Goal: Information Seeking & Learning: Learn about a topic

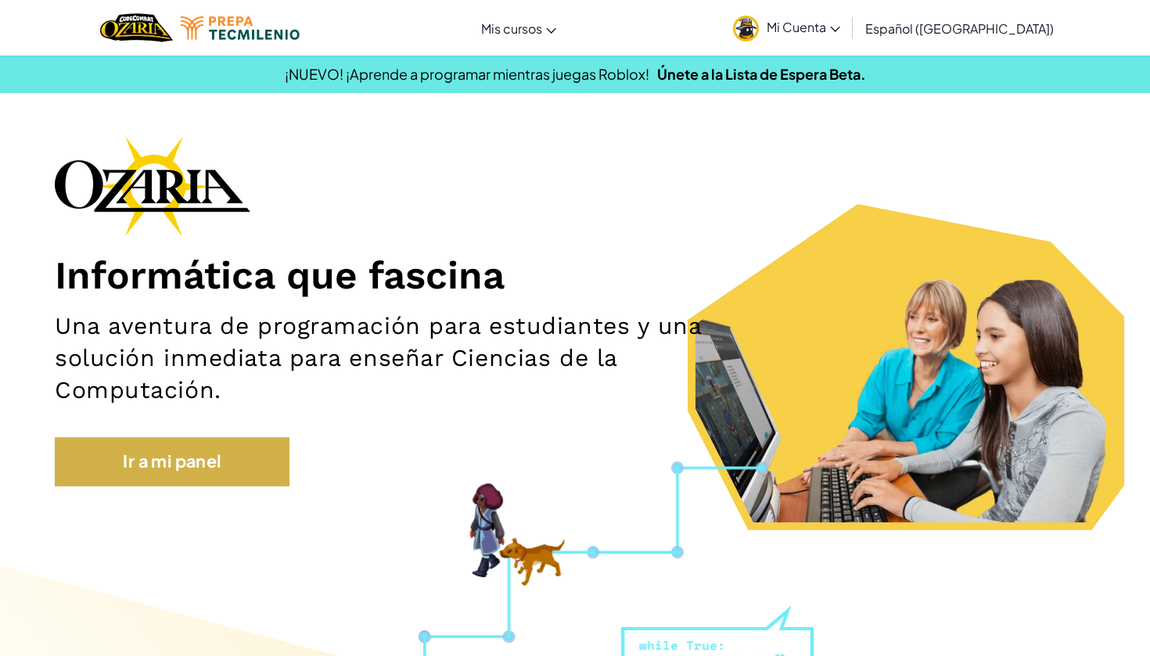
click at [260, 462] on link "Ir a mi panel" at bounding box center [172, 461] width 235 height 48
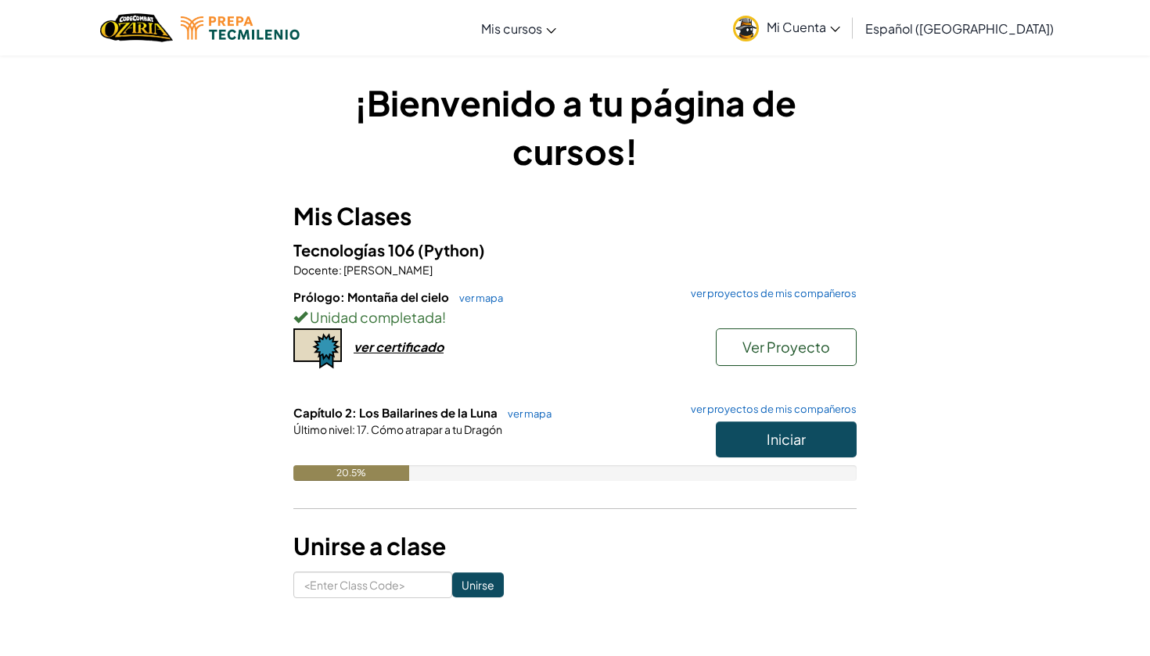
click at [747, 436] on button "Iniciar" at bounding box center [786, 440] width 141 height 36
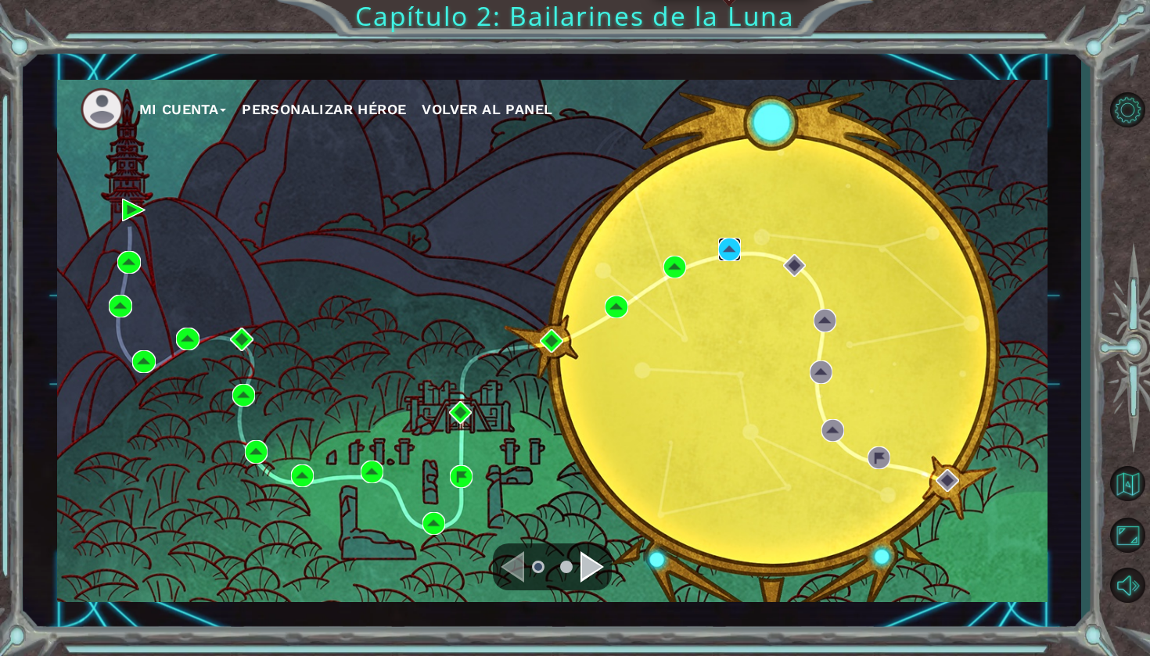
click at [737, 243] on img at bounding box center [729, 249] width 23 height 23
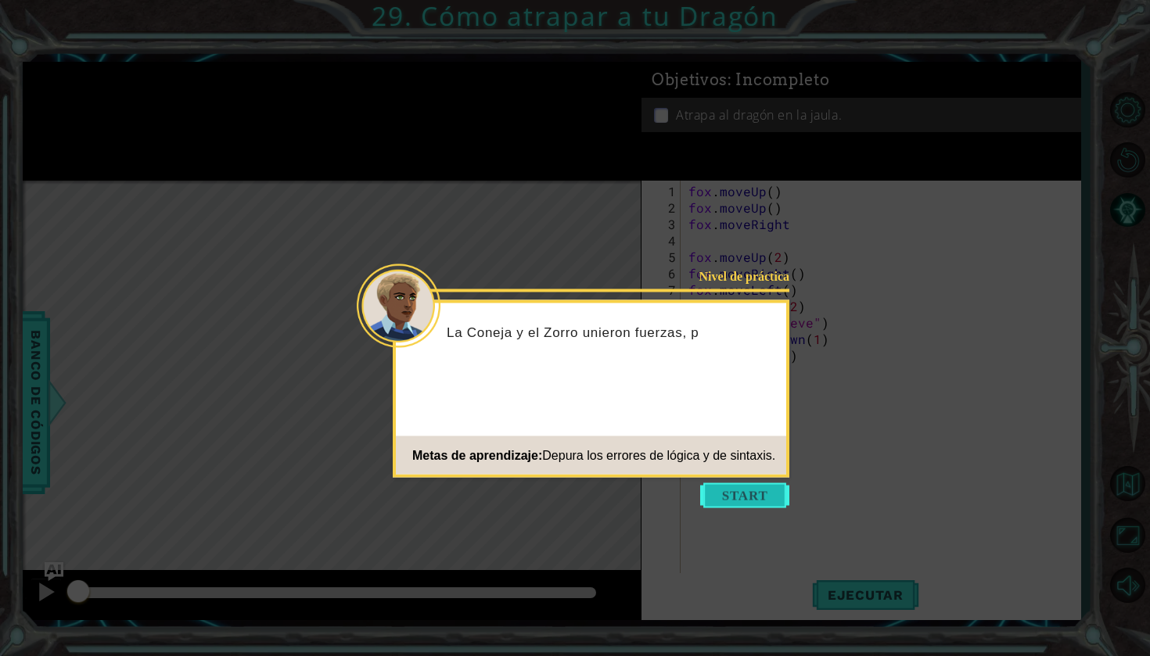
click at [735, 496] on button "Start" at bounding box center [744, 495] width 89 height 25
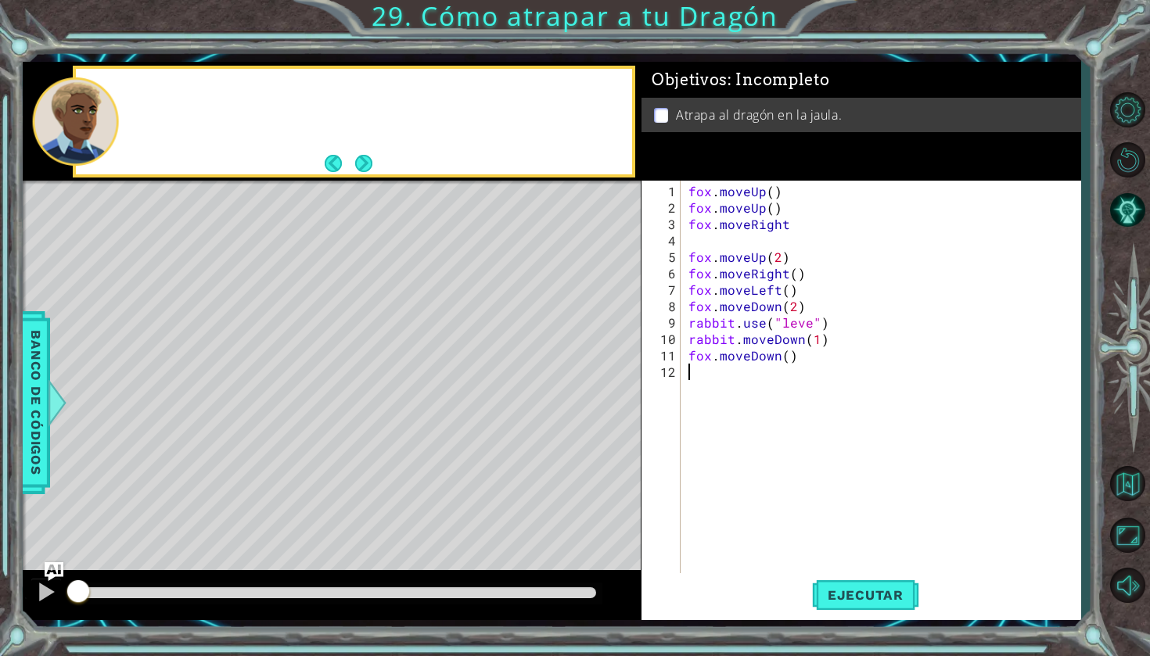
click at [735, 496] on div "[PERSON_NAME] . moveUp ( ) [PERSON_NAME] . moveUp ( ) [PERSON_NAME] . moveRight…" at bounding box center [884, 396] width 399 height 427
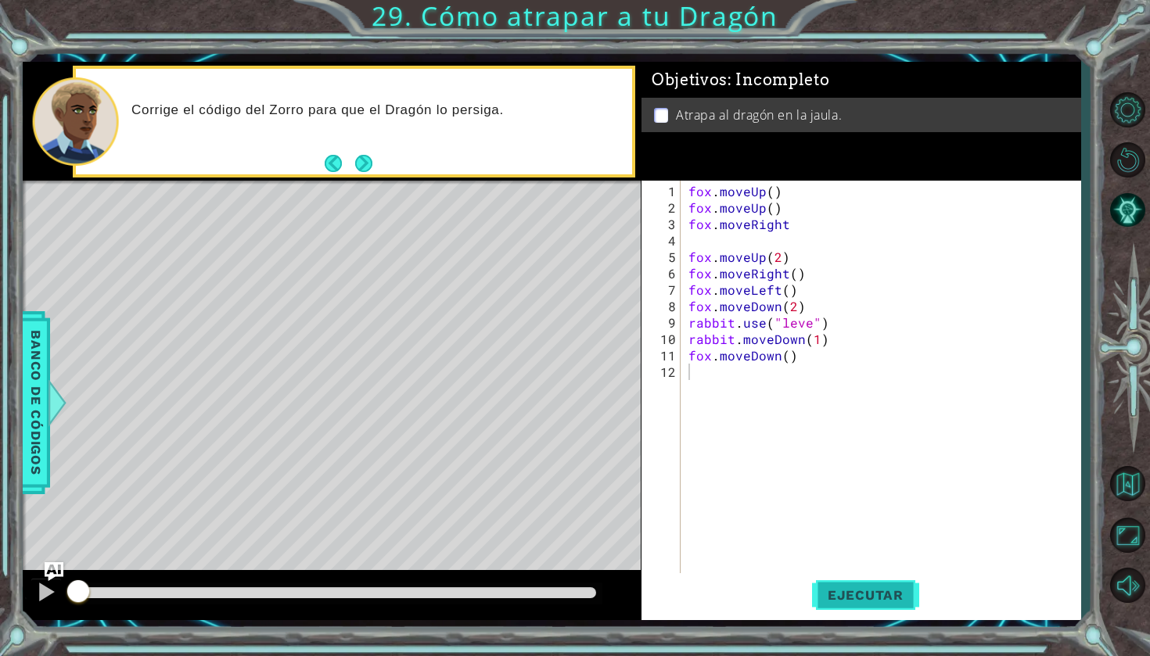
click at [894, 608] on button "Ejecutar" at bounding box center [865, 595] width 107 height 44
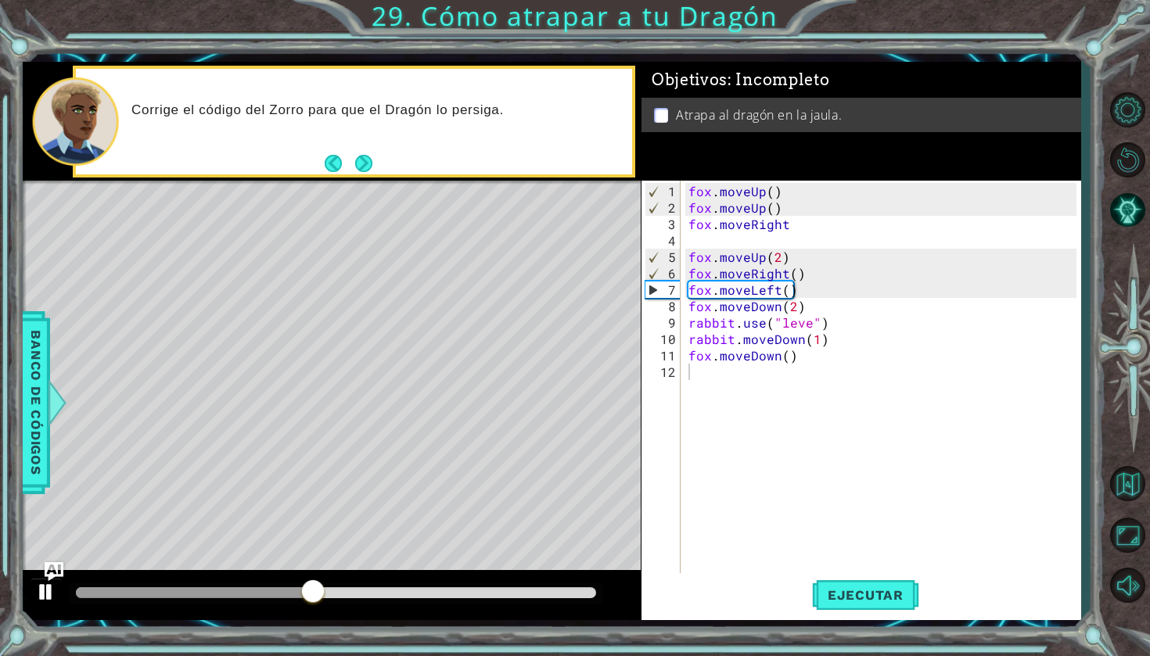
click at [44, 596] on div at bounding box center [46, 592] width 20 height 20
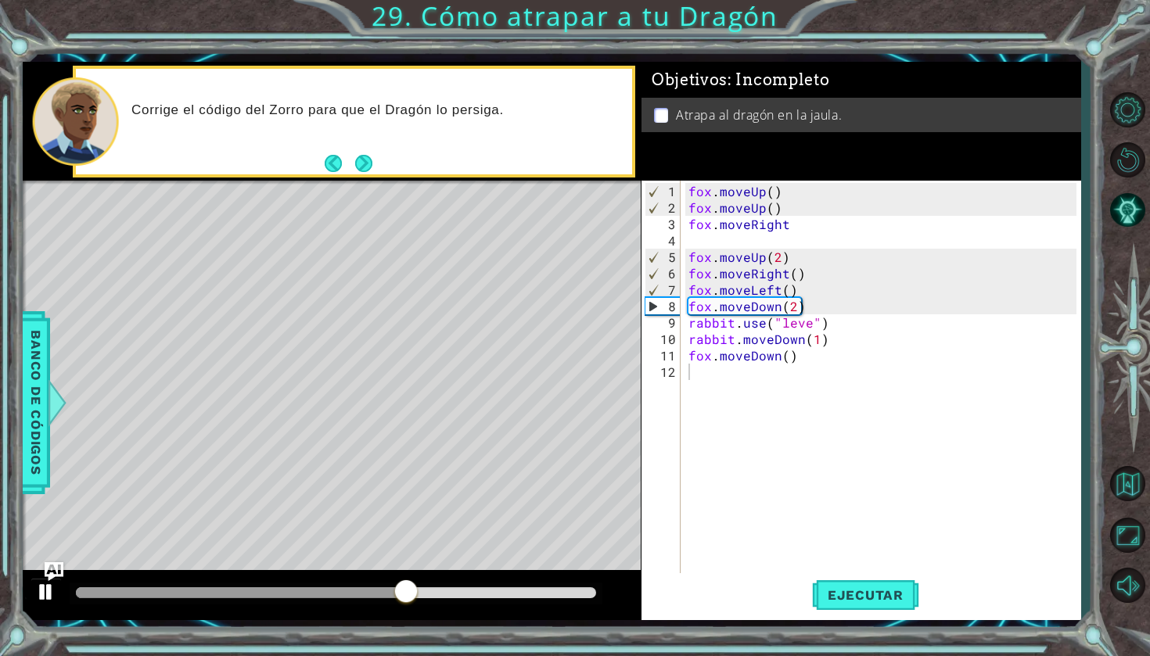
click at [43, 596] on div at bounding box center [46, 592] width 20 height 20
click at [44, 596] on div at bounding box center [46, 592] width 20 height 20
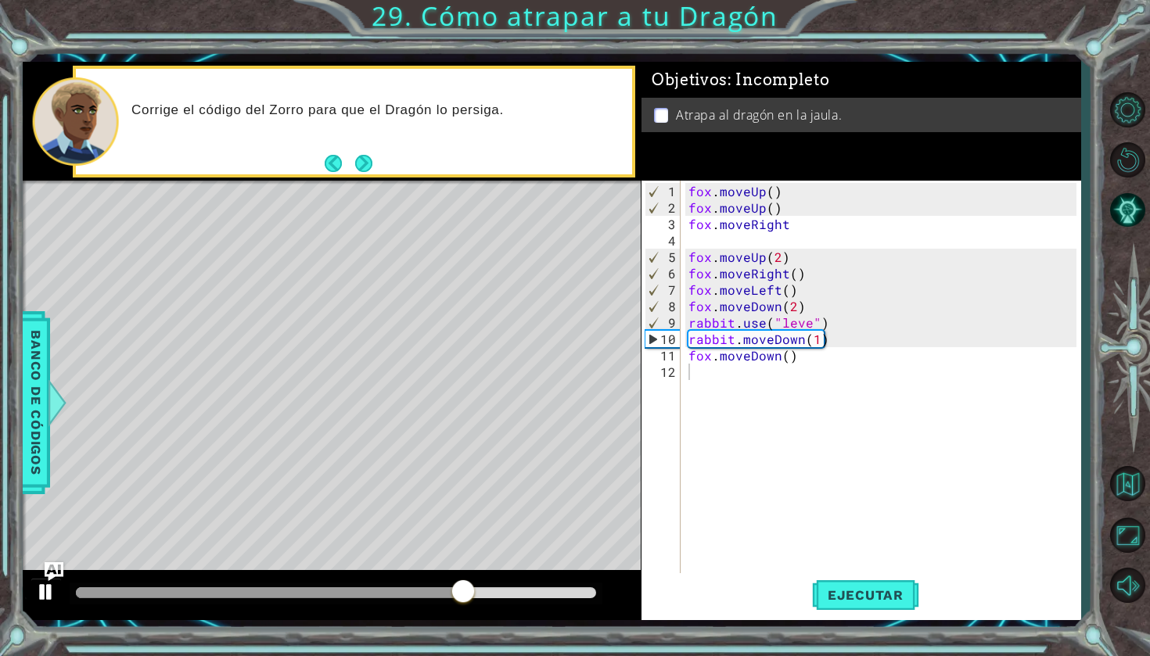
click at [44, 596] on div at bounding box center [46, 592] width 20 height 20
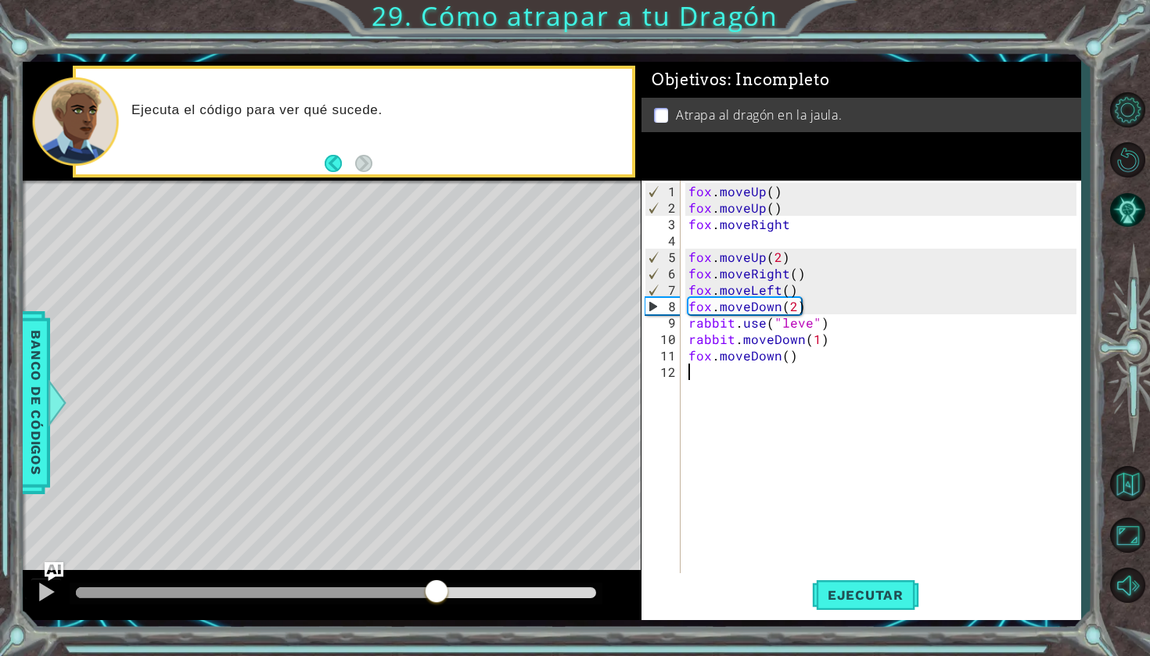
drag, startPoint x: 466, startPoint y: 584, endPoint x: 433, endPoint y: 578, distance: 33.4
click at [434, 579] on div at bounding box center [436, 593] width 28 height 28
drag, startPoint x: 827, startPoint y: 340, endPoint x: 691, endPoint y: 336, distance: 135.4
click at [689, 336] on div "[PERSON_NAME] . moveUp ( ) [PERSON_NAME] . moveUp ( ) [PERSON_NAME] . moveRight…" at bounding box center [884, 396] width 399 height 427
type textarea "rabbit.moveDown(1)"
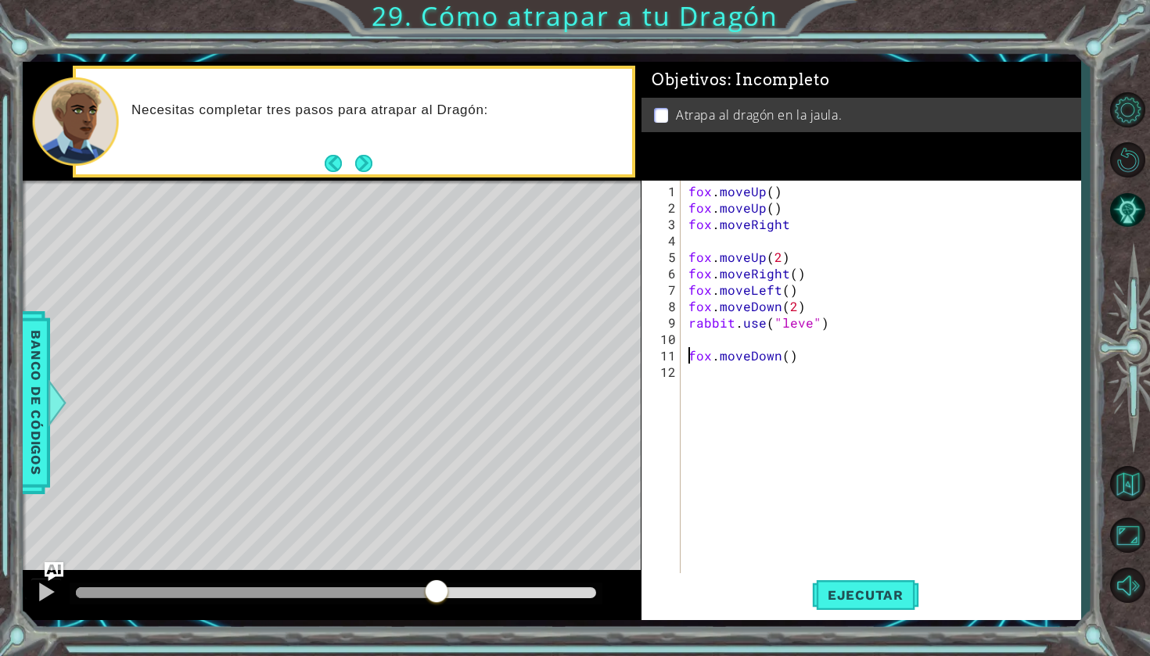
click at [685, 356] on div "[PERSON_NAME] . moveUp ( ) [PERSON_NAME] . moveUp ( ) [PERSON_NAME] . moveRight…" at bounding box center [880, 378] width 391 height 394
click at [813, 585] on button "Ejecutar" at bounding box center [865, 595] width 107 height 44
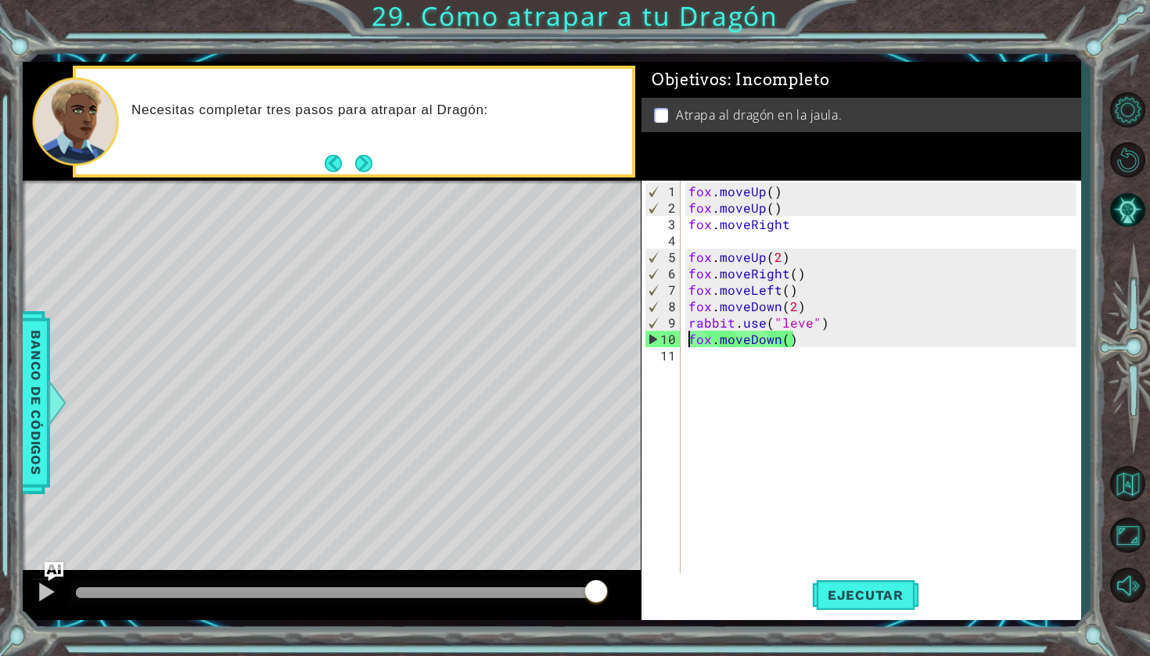
click at [816, 325] on div "[PERSON_NAME] . moveUp ( ) [PERSON_NAME] . moveUp ( ) [PERSON_NAME] . moveRight…" at bounding box center [884, 396] width 399 height 427
click at [808, 321] on div "[PERSON_NAME] . moveUp ( ) [PERSON_NAME] . moveUp ( ) [PERSON_NAME] . moveRight…" at bounding box center [884, 396] width 399 height 427
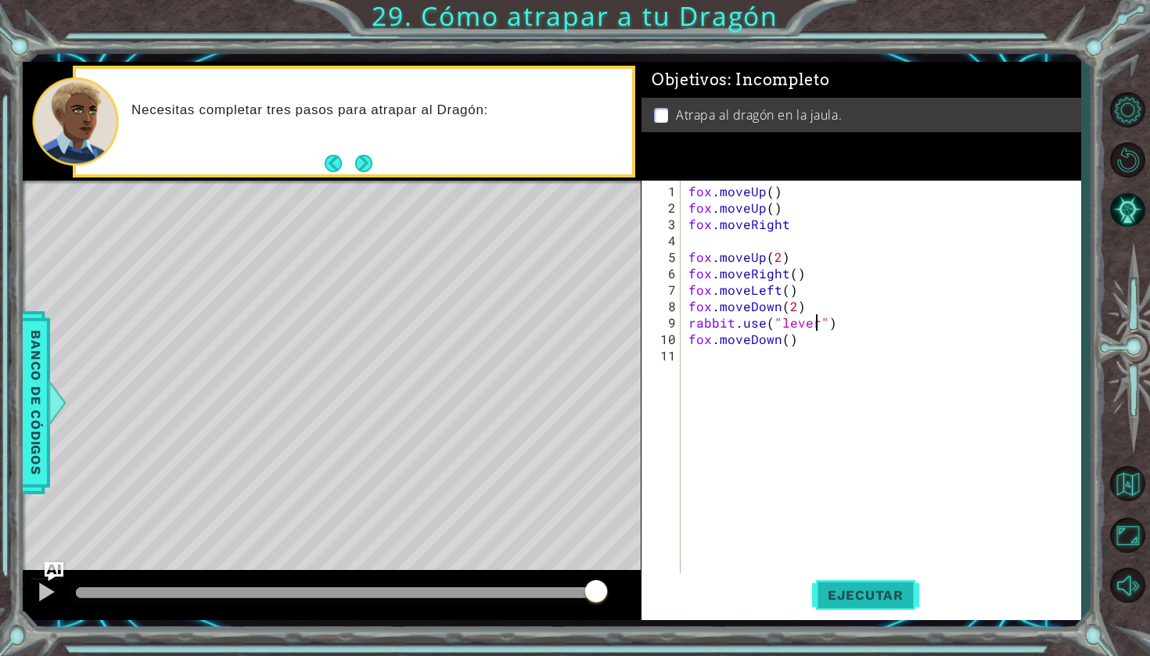
type textarea "rabbit.use("lever")"
click at [877, 584] on button "Ejecutar" at bounding box center [865, 595] width 107 height 44
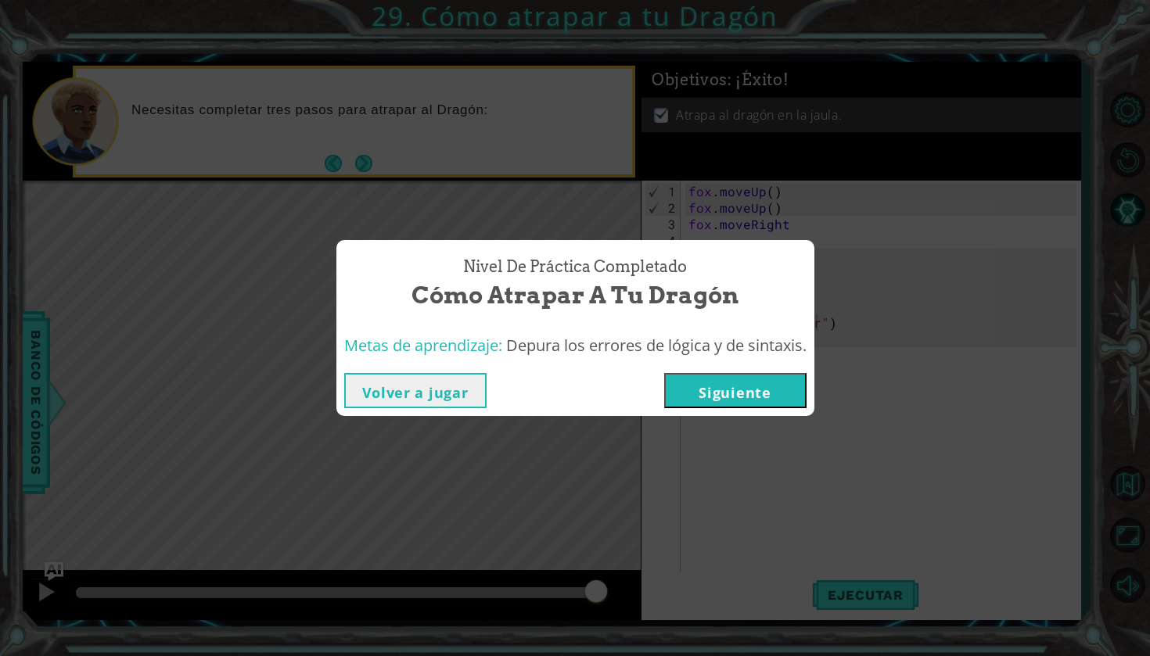
click at [792, 390] on button "Siguiente" at bounding box center [735, 390] width 142 height 35
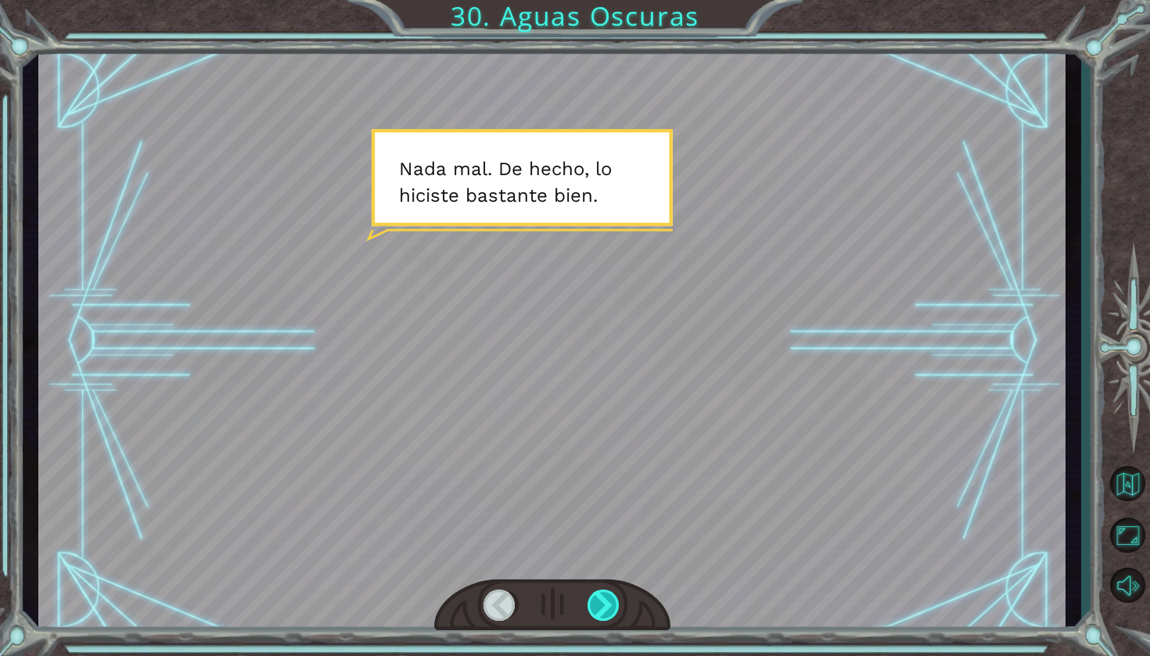
click at [592, 603] on div at bounding box center [604, 605] width 34 height 31
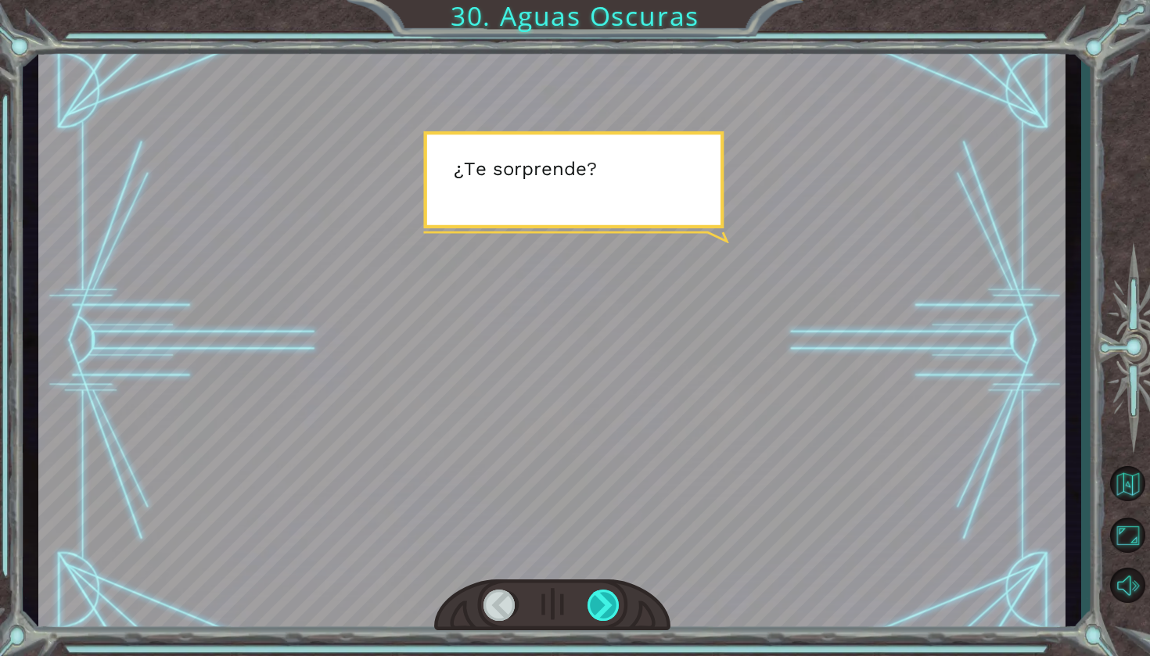
click at [592, 603] on div at bounding box center [604, 605] width 34 height 31
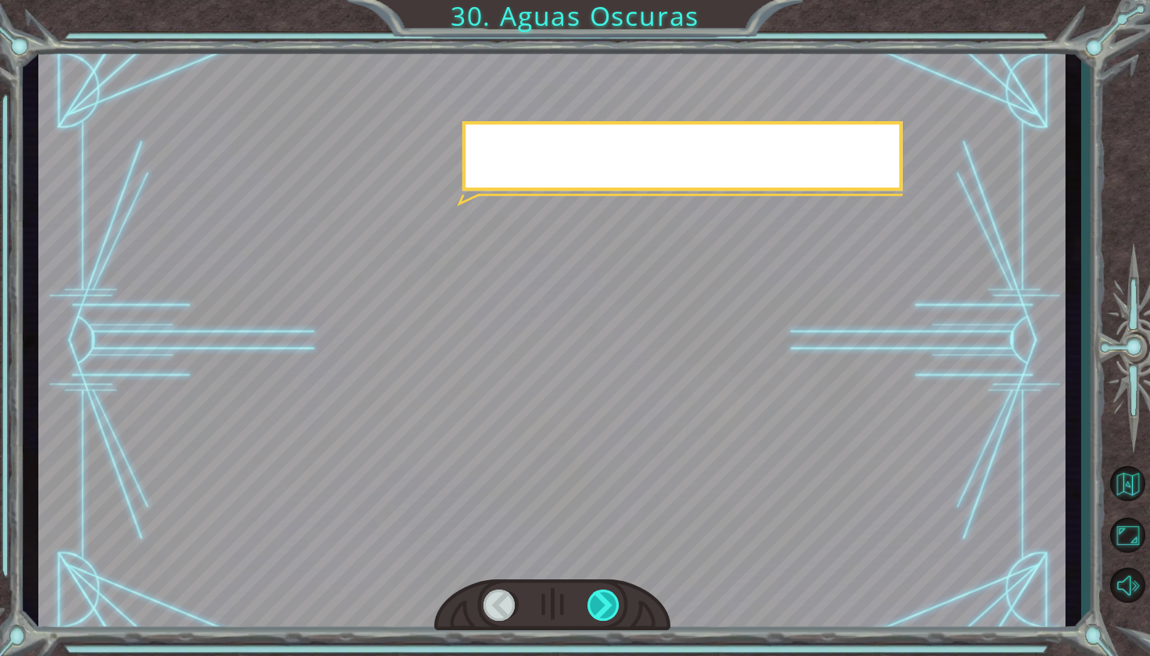
click at [592, 603] on div at bounding box center [604, 605] width 34 height 31
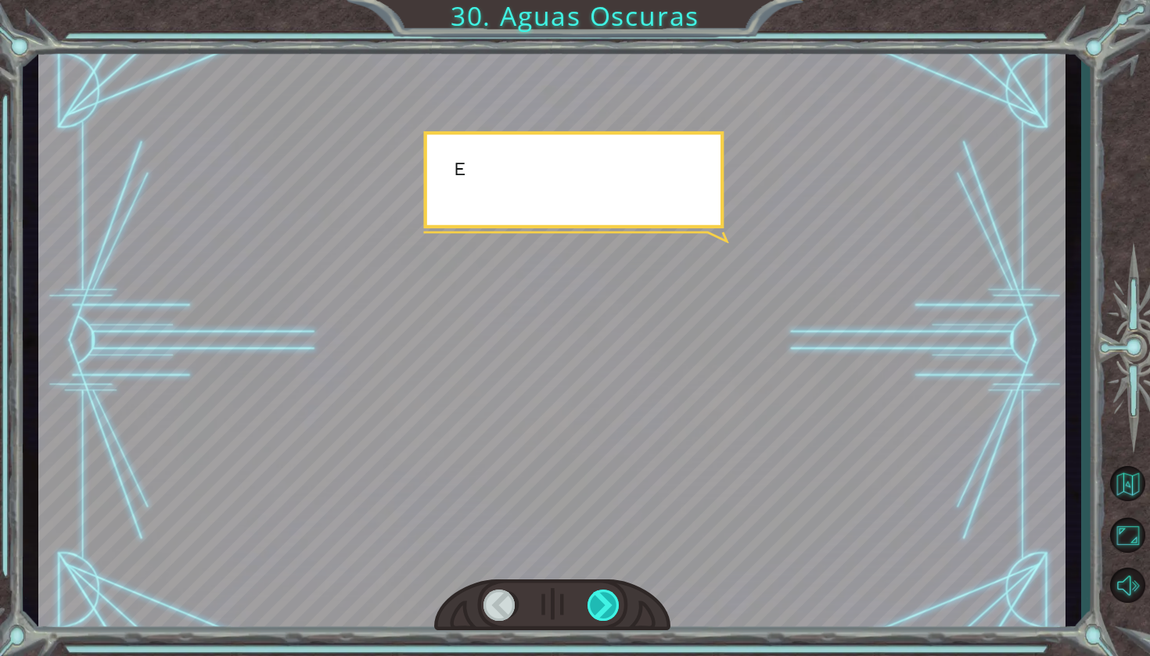
click at [592, 603] on div at bounding box center [604, 605] width 34 height 31
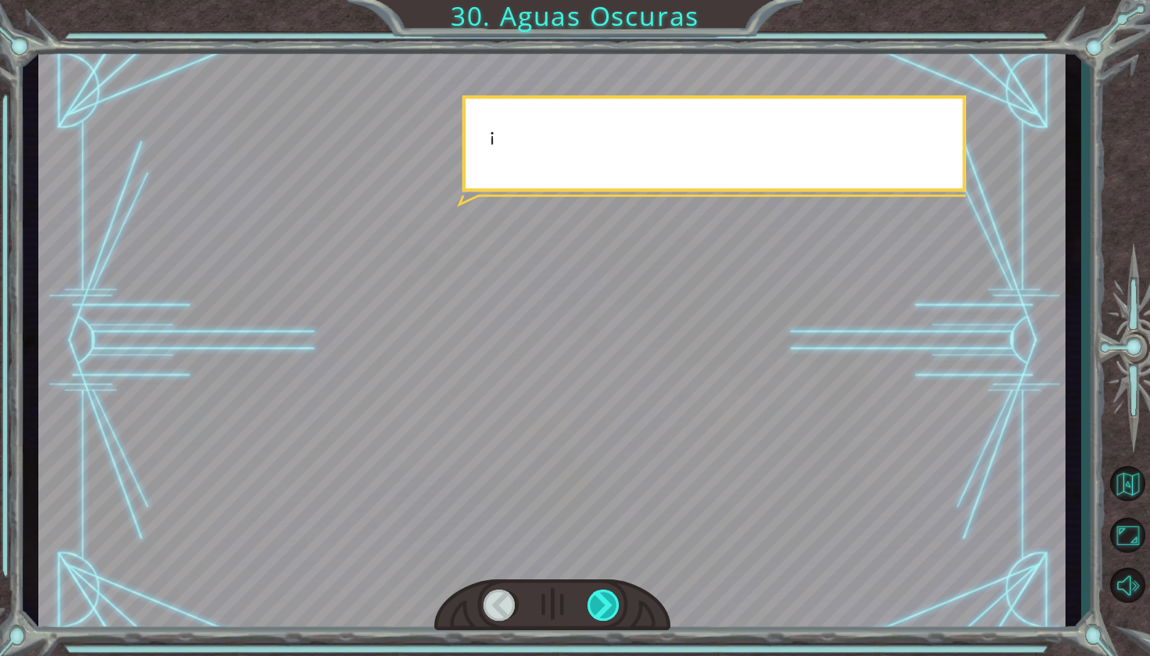
click at [592, 603] on div at bounding box center [604, 605] width 34 height 31
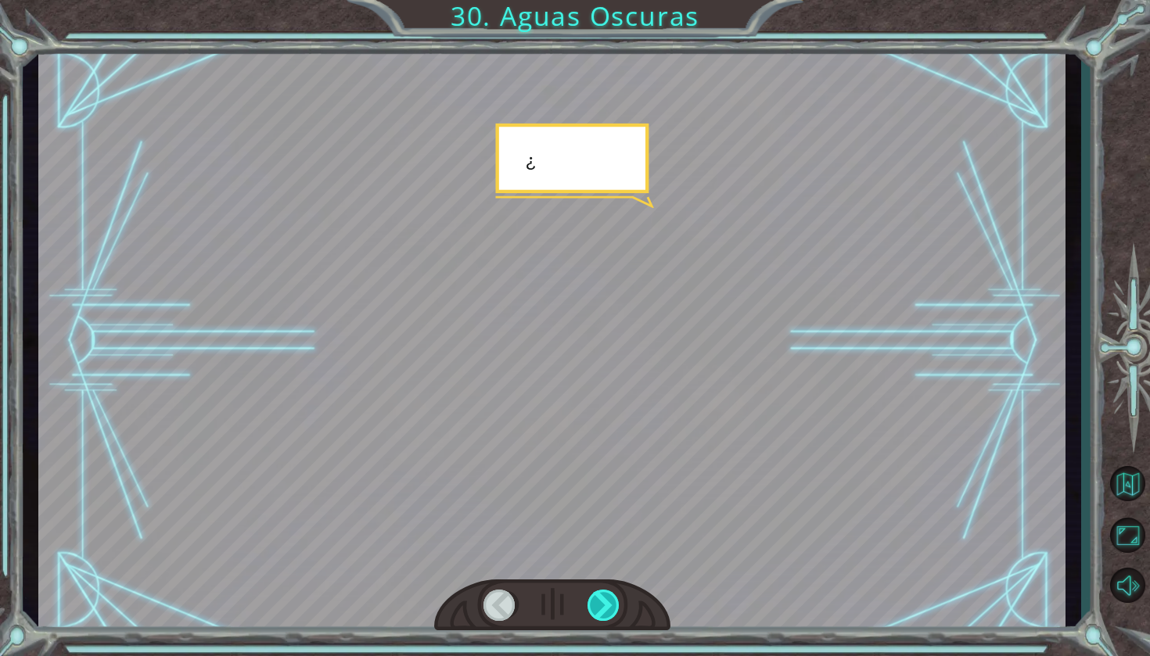
click at [592, 603] on div at bounding box center [604, 605] width 34 height 31
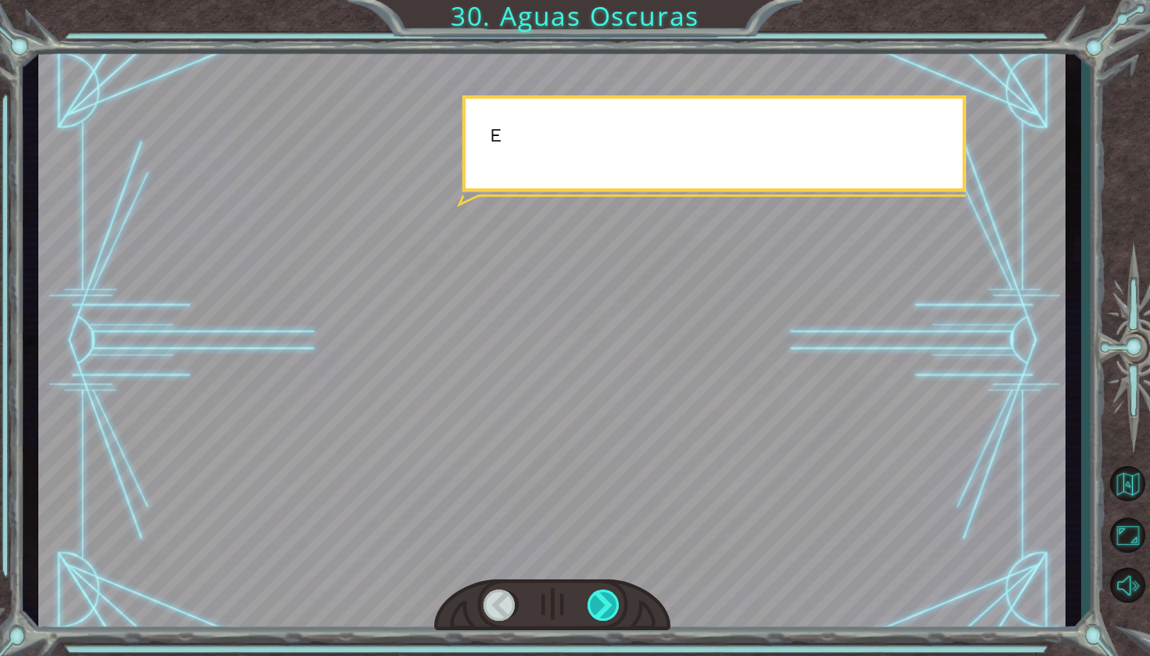
click at [592, 603] on div at bounding box center [604, 605] width 34 height 31
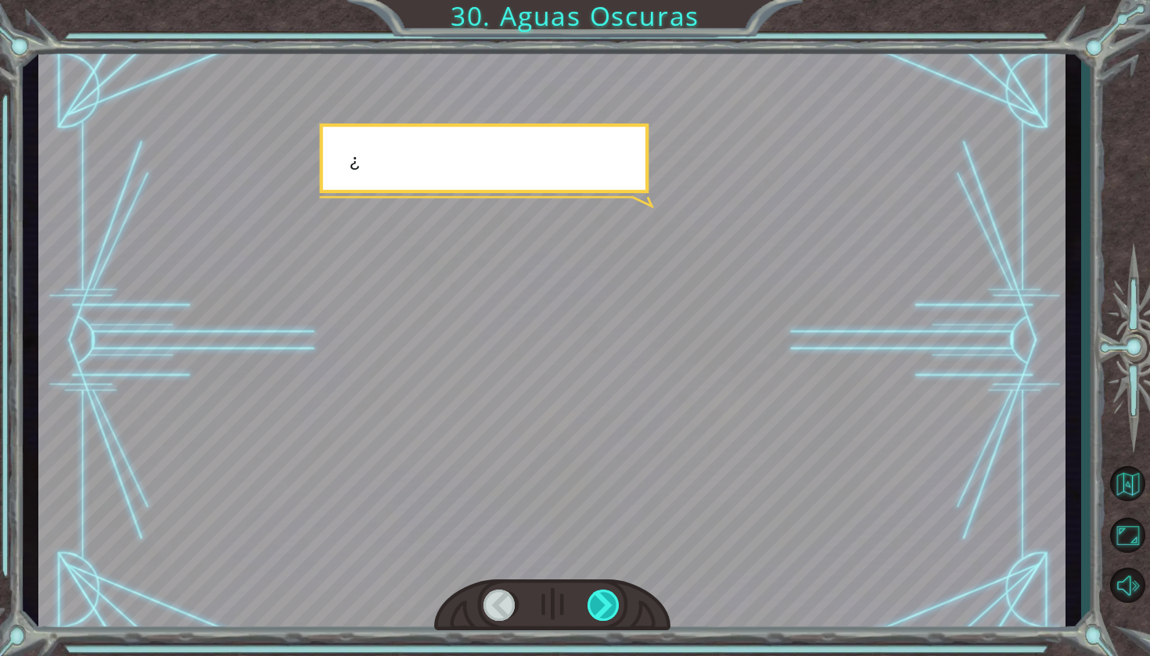
click at [592, 603] on div at bounding box center [604, 605] width 34 height 31
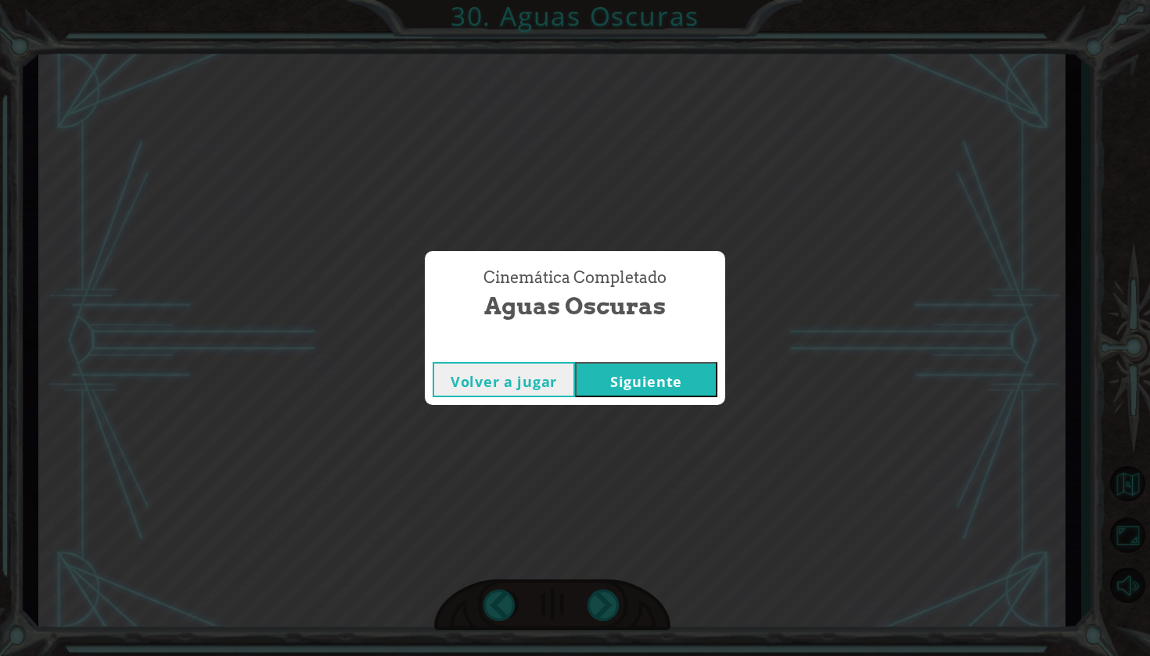
click at [684, 386] on button "Siguiente" at bounding box center [646, 379] width 142 height 35
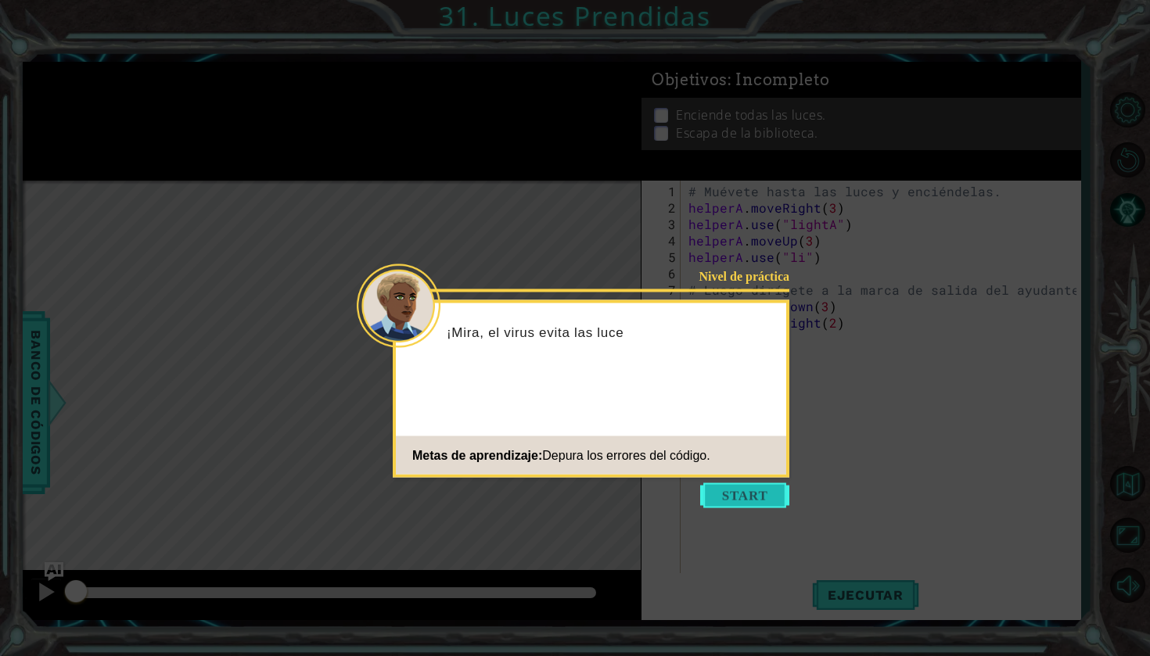
click at [736, 496] on button "Start" at bounding box center [744, 495] width 89 height 25
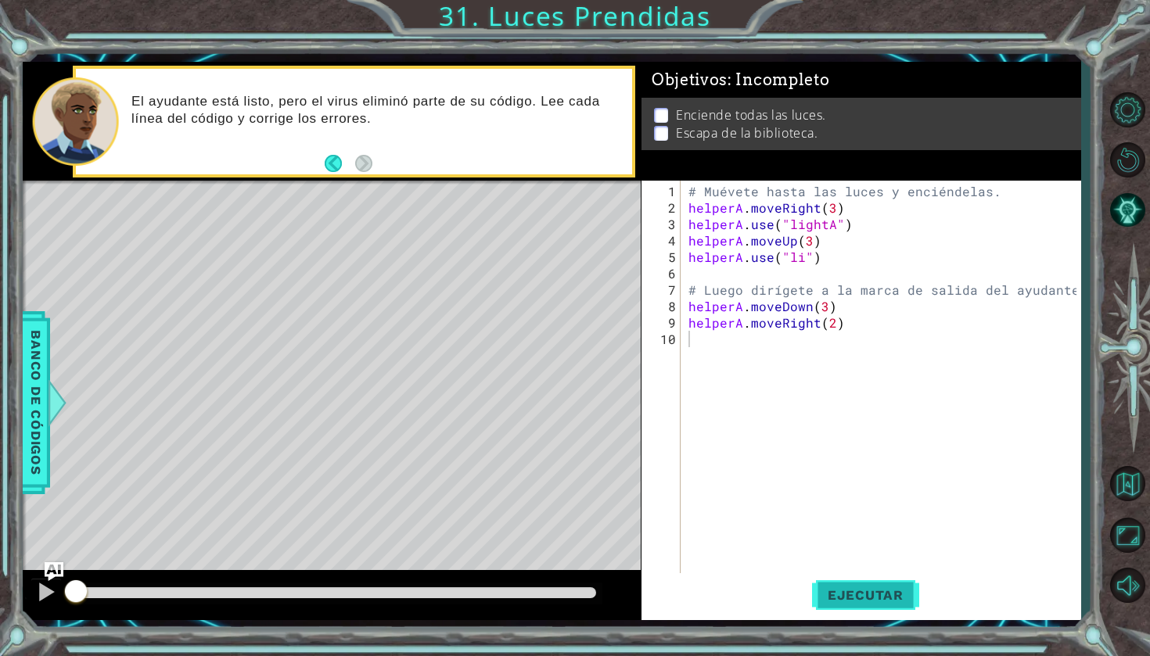
click at [834, 585] on button "Ejecutar" at bounding box center [865, 595] width 107 height 44
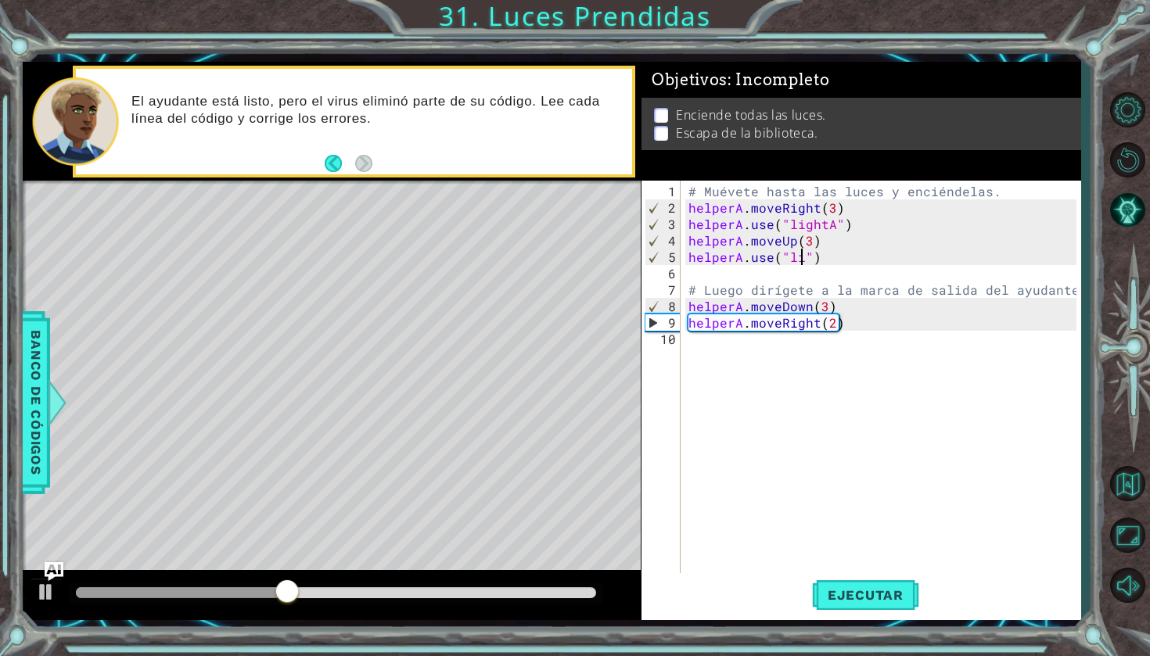
click at [800, 260] on div "# Muévete hasta las luces y enciéndelas. helperA . moveRight ( 3 ) helperA . us…" at bounding box center [884, 396] width 399 height 427
type textarea "helperA.use("lightB")"
click at [841, 608] on button "Ejecutar" at bounding box center [865, 595] width 107 height 44
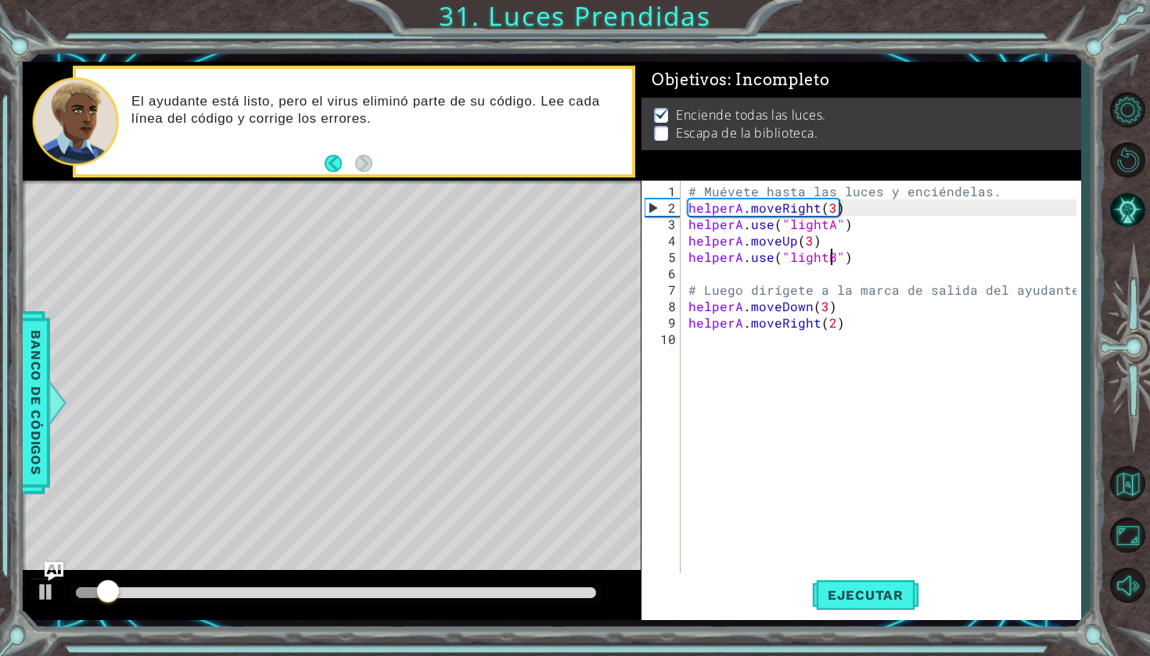
click at [777, 489] on div "# Muévete hasta las luces y enciéndelas. helperA . moveRight ( 3 ) helperA . us…" at bounding box center [884, 396] width 399 height 427
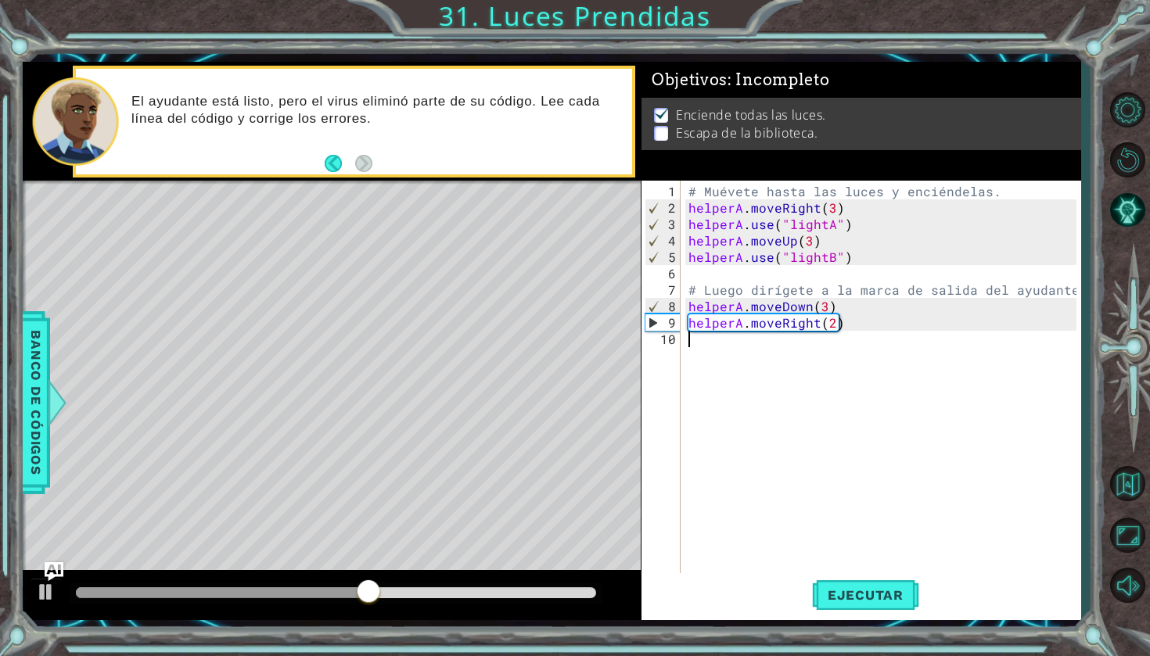
click at [824, 314] on div "# Muévete hasta las luces y enciéndelas. helperA . moveRight ( 3 ) helperA . us…" at bounding box center [884, 396] width 399 height 427
click at [824, 306] on div "# Muévete hasta las luces y enciéndelas. helperA . moveRight ( 3 ) helperA . us…" at bounding box center [884, 396] width 399 height 427
type textarea "helperA.moveDown(1)"
click at [877, 588] on span "Ejecutar" at bounding box center [865, 595] width 107 height 16
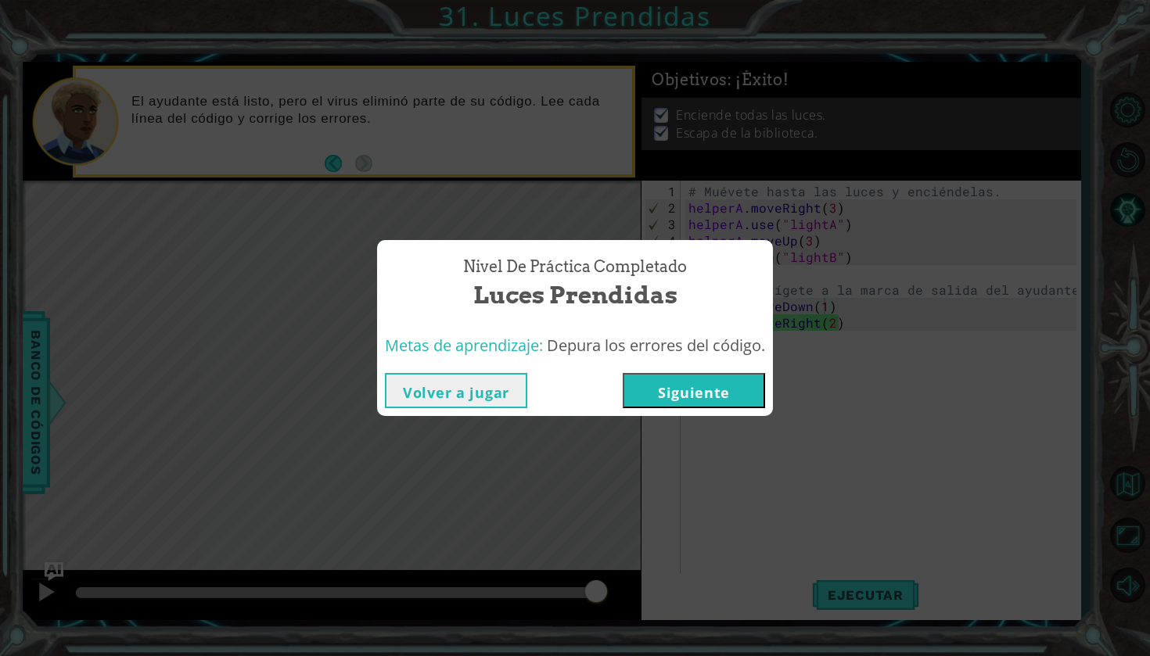
click at [733, 375] on button "Siguiente" at bounding box center [694, 390] width 142 height 35
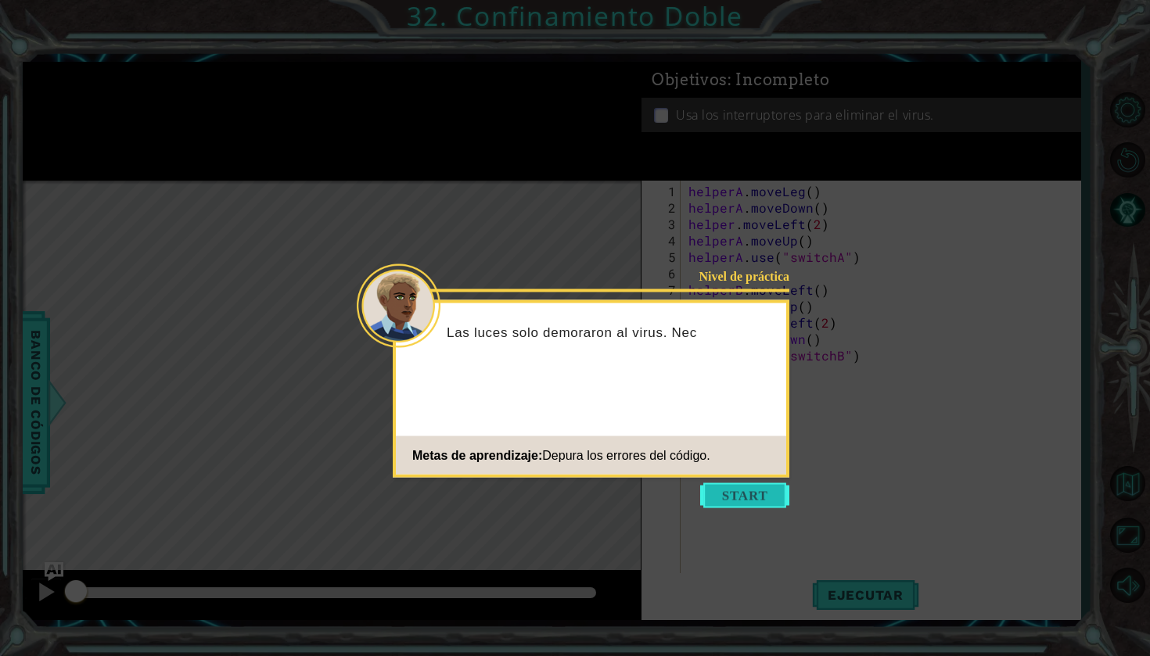
click at [749, 493] on button "Start" at bounding box center [744, 495] width 89 height 25
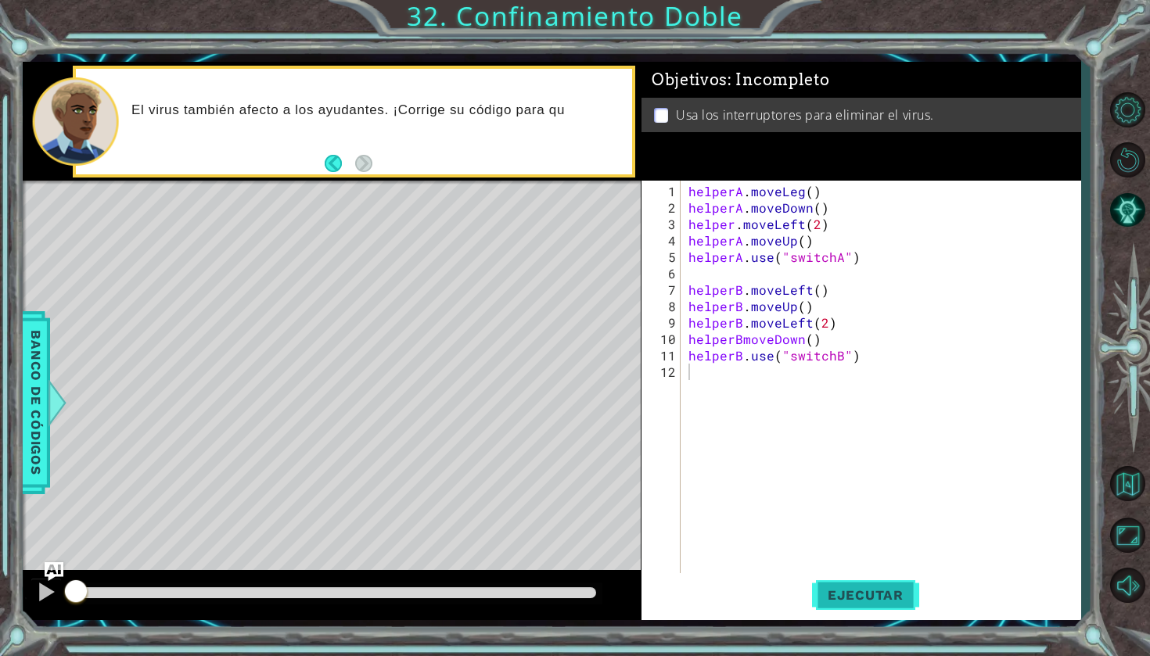
click at [843, 590] on span "Ejecutar" at bounding box center [865, 595] width 107 height 16
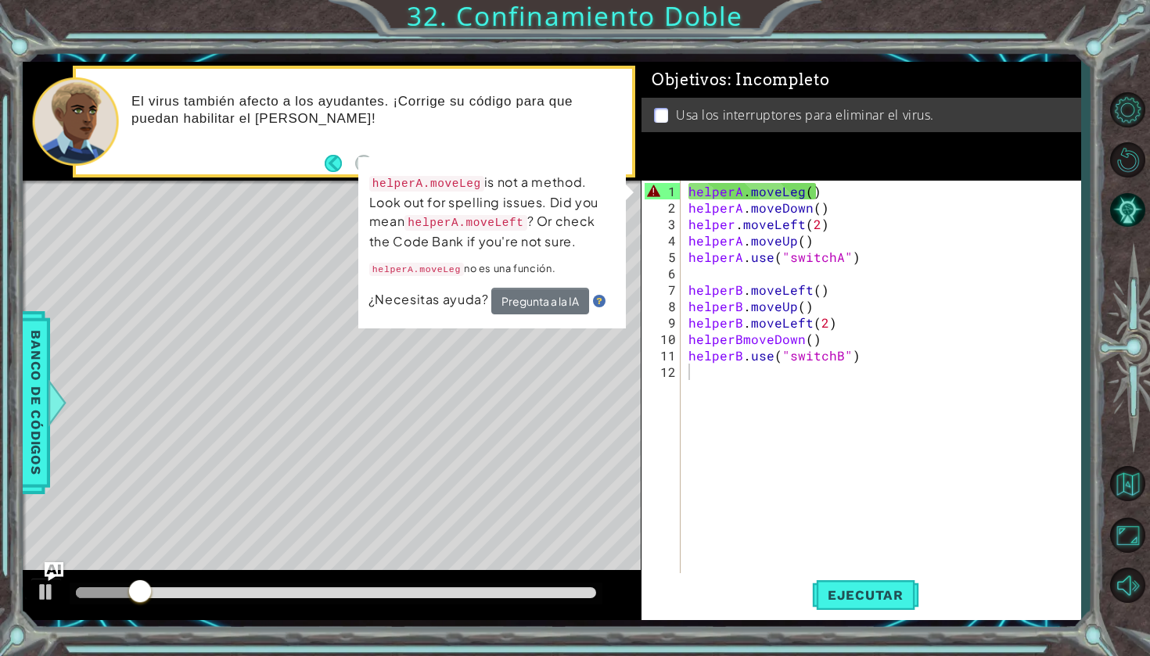
click at [576, 289] on button "Pregunta a la IA" at bounding box center [540, 301] width 98 height 27
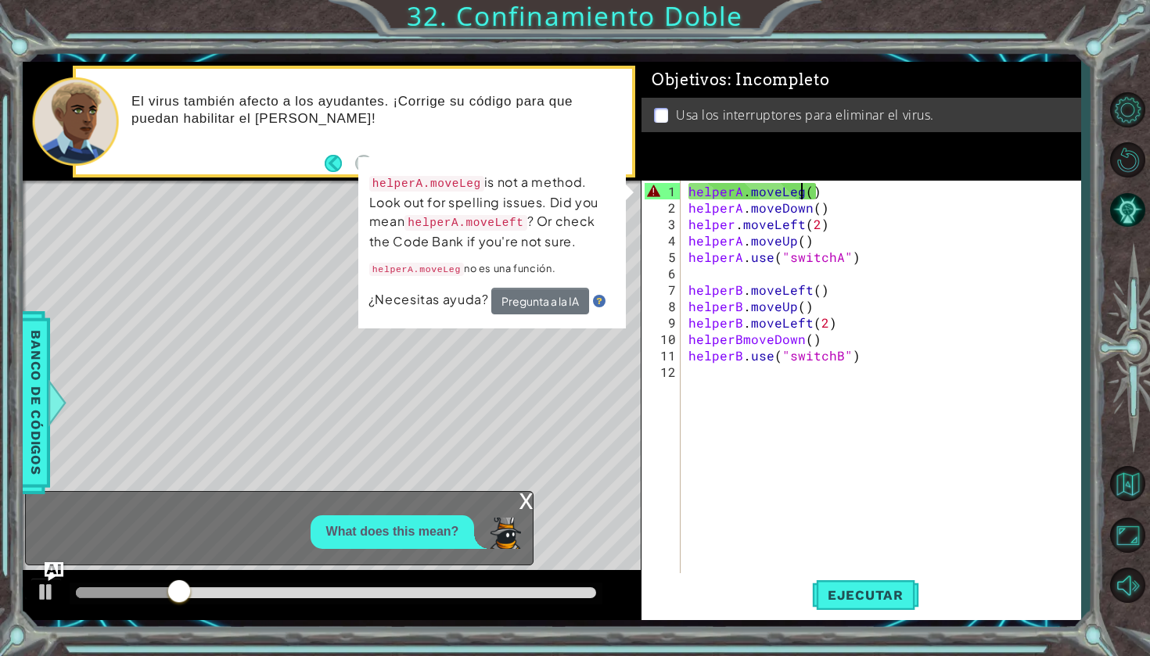
click at [802, 194] on div "helperA . moveLeg ( ) helperA . moveDown ( ) helper . moveLeft ( 2 ) helperA . …" at bounding box center [884, 396] width 399 height 427
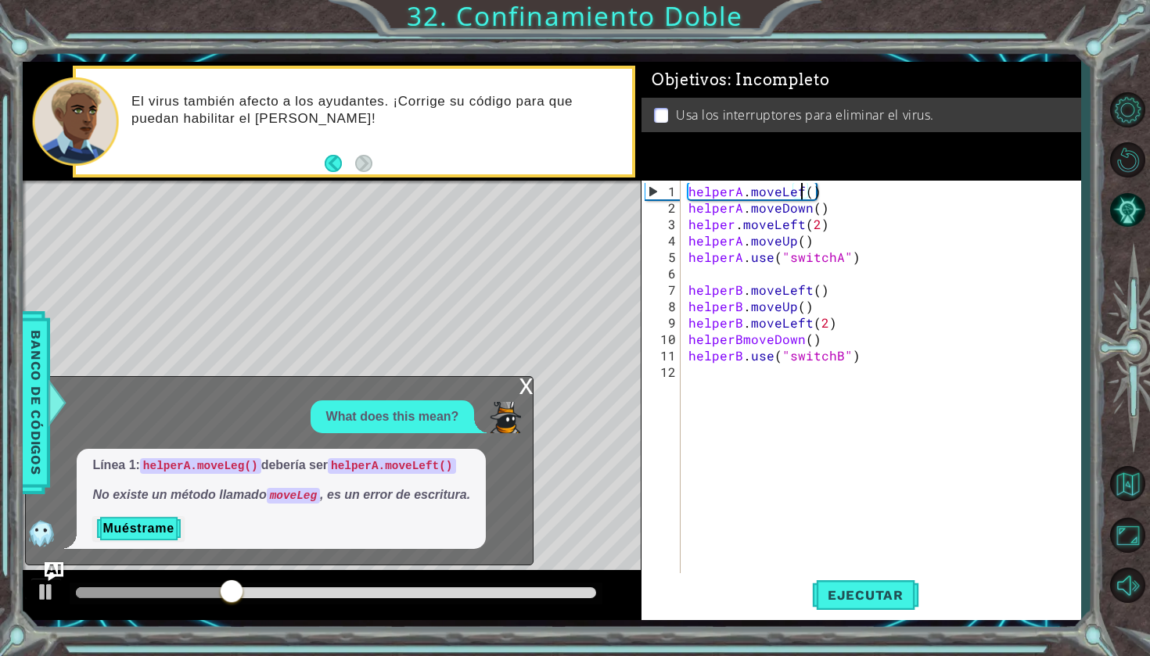
scroll to position [0, 7]
click at [845, 193] on div "helperA . moveLeft ( ) helperA . moveDown ( ) helper . moveLeft ( 2 ) helperA .…" at bounding box center [884, 396] width 399 height 427
click at [530, 381] on div "x" at bounding box center [526, 385] width 14 height 16
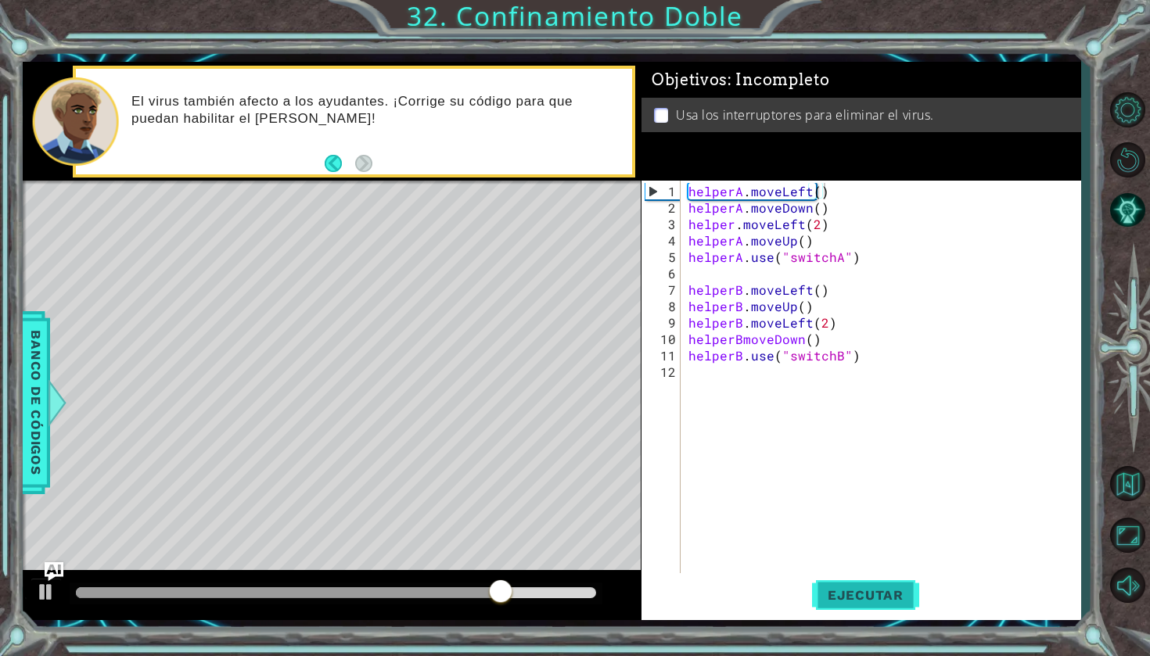
click at [852, 606] on button "Ejecutar" at bounding box center [865, 595] width 107 height 44
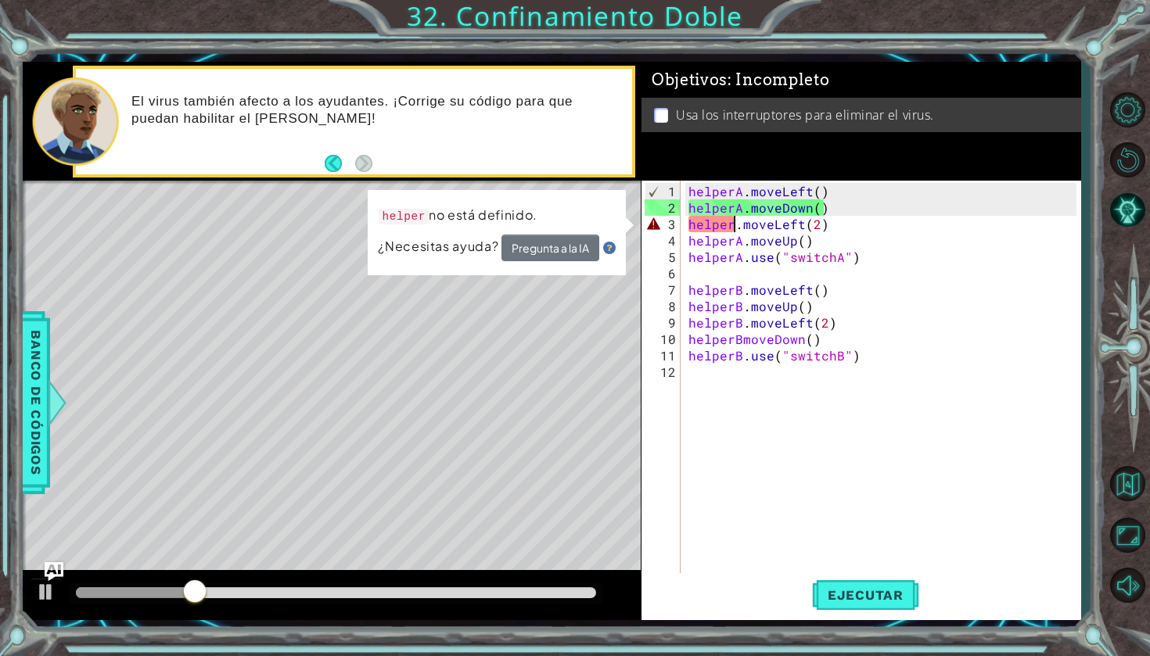
click at [734, 225] on div "helperA . moveLeft ( ) helperA . moveDown ( ) helper . moveLeft ( 2 ) helperA .…" at bounding box center [884, 396] width 399 height 427
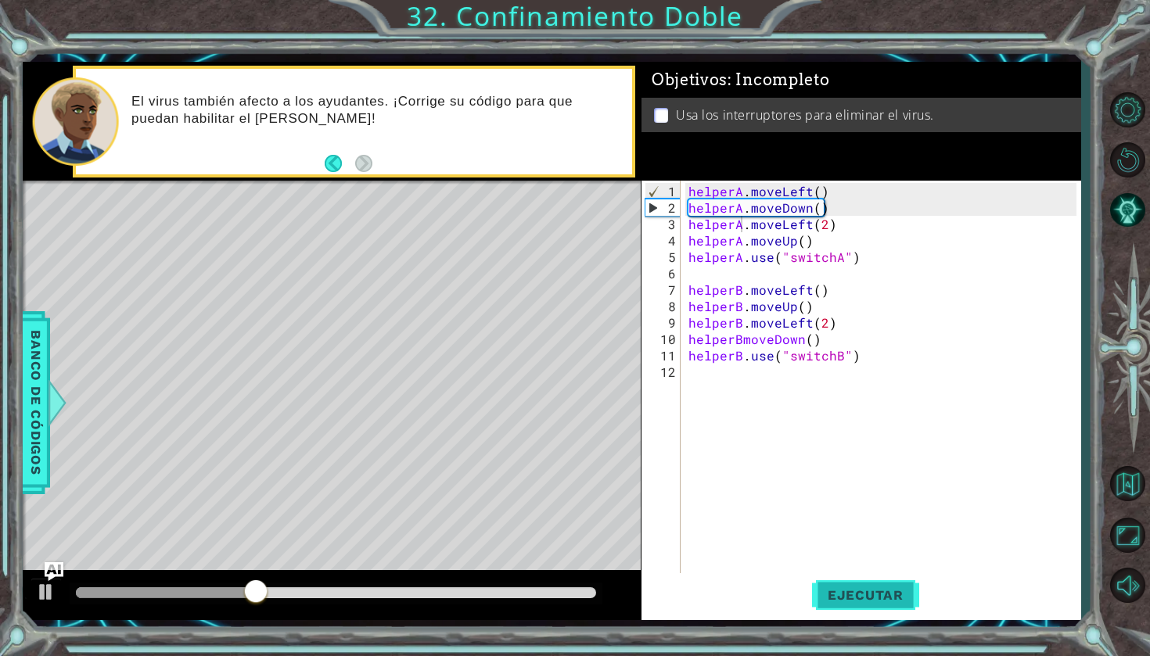
click at [873, 601] on span "Ejecutar" at bounding box center [865, 595] width 107 height 16
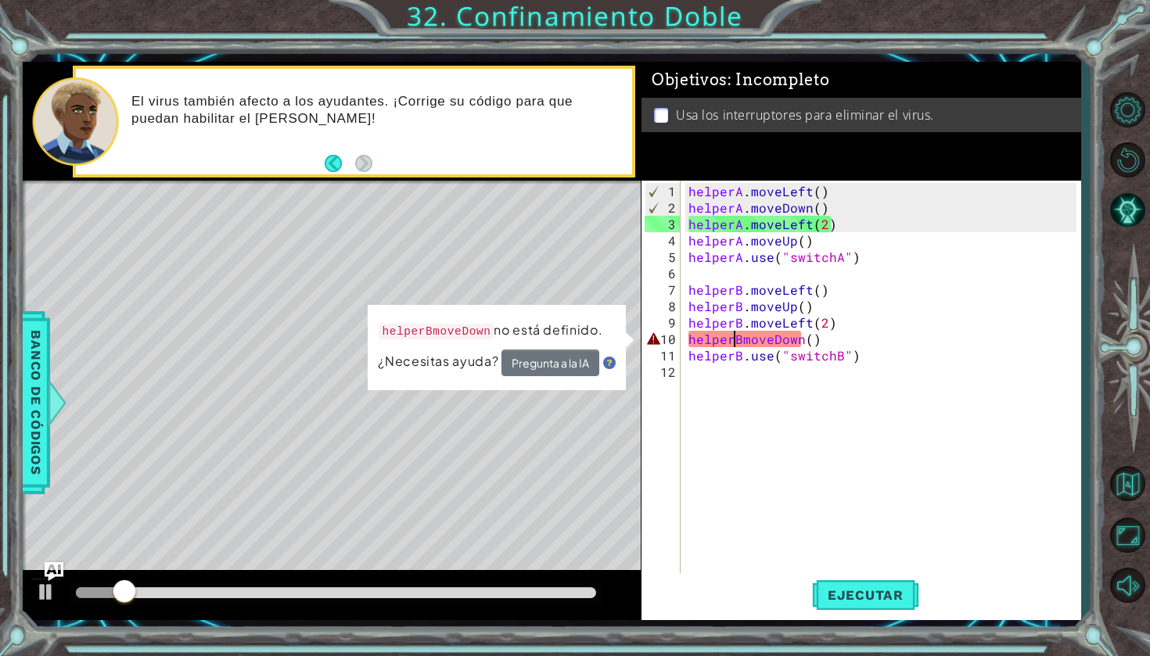
click at [734, 342] on div "helperA . moveLeft ( ) helperA . moveDown ( ) helperA . moveLeft ( 2 ) helperA …" at bounding box center [884, 396] width 399 height 427
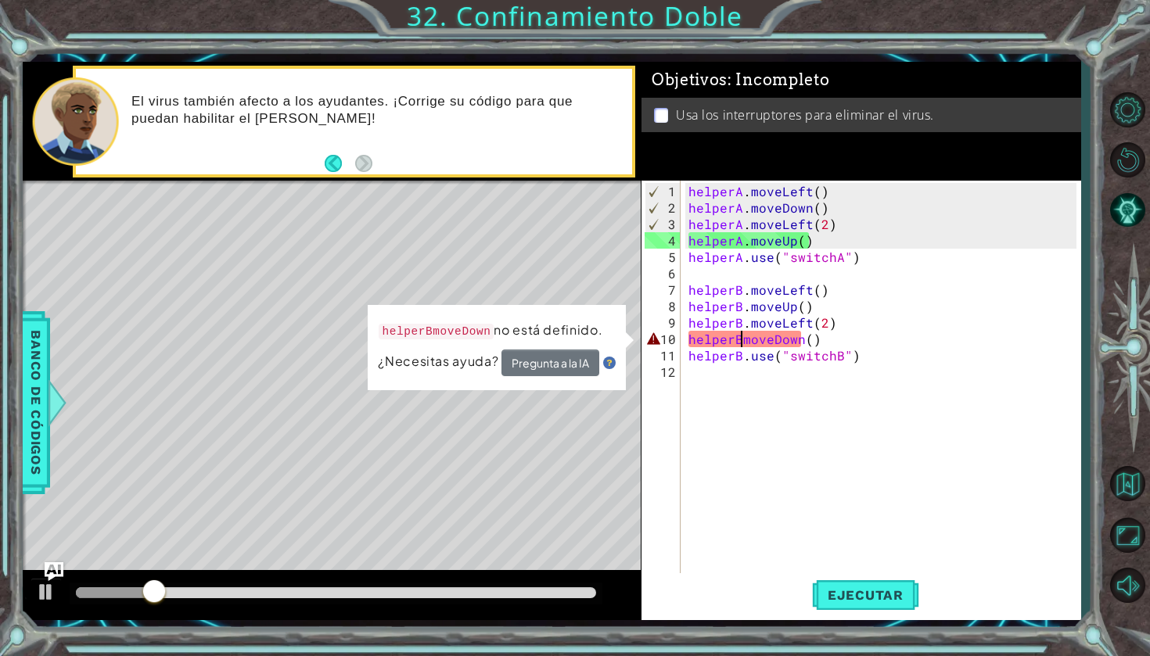
click at [741, 339] on div "helperA . moveLeft ( ) helperA . moveDown ( ) helperA . moveLeft ( 2 ) helperA …" at bounding box center [884, 396] width 399 height 427
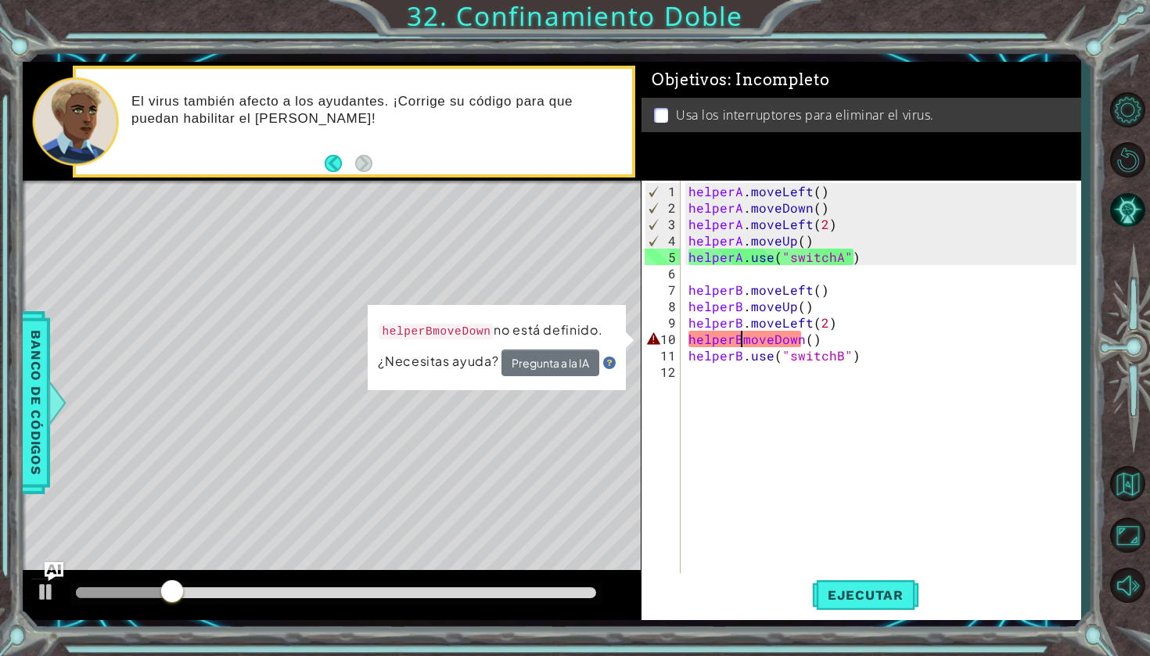
type textarea "helperB.moveDown()"
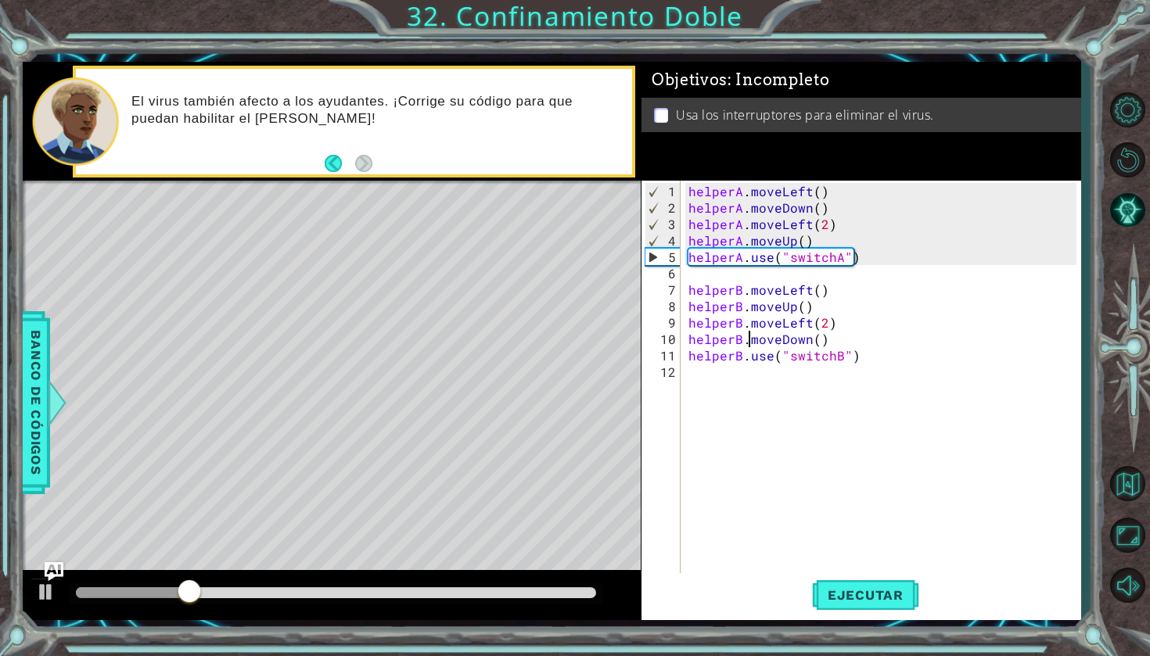
click at [856, 406] on div "helperA . moveLeft ( ) helperA . moveDown ( ) helperA . moveLeft ( 2 ) helperA …" at bounding box center [884, 396] width 399 height 427
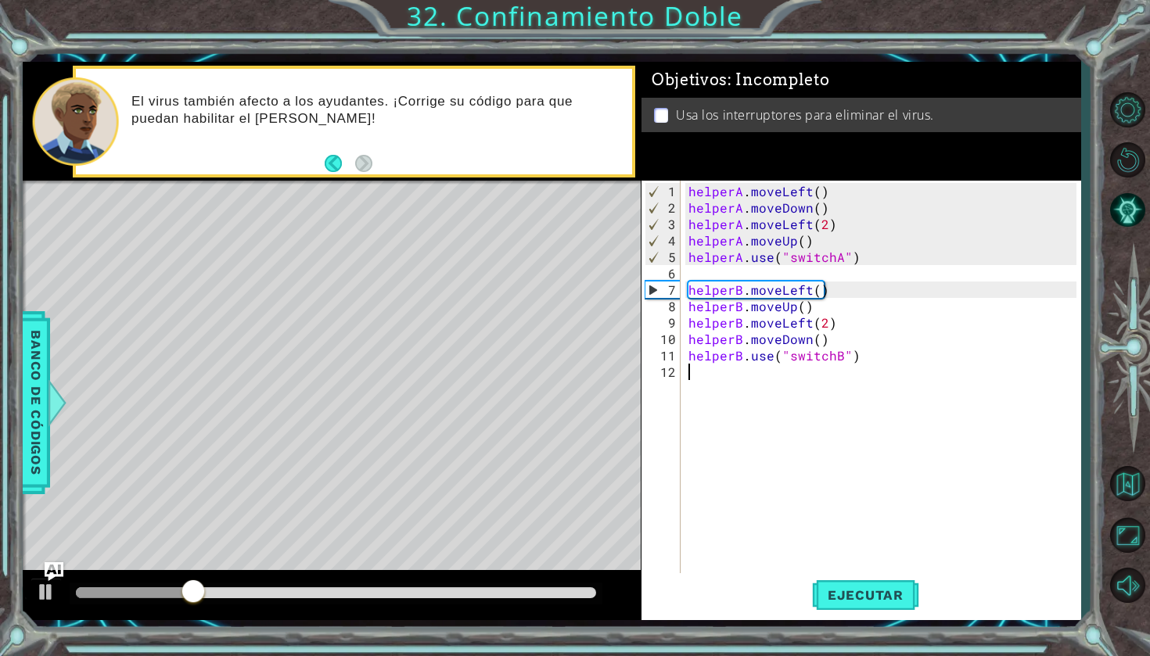
scroll to position [0, 0]
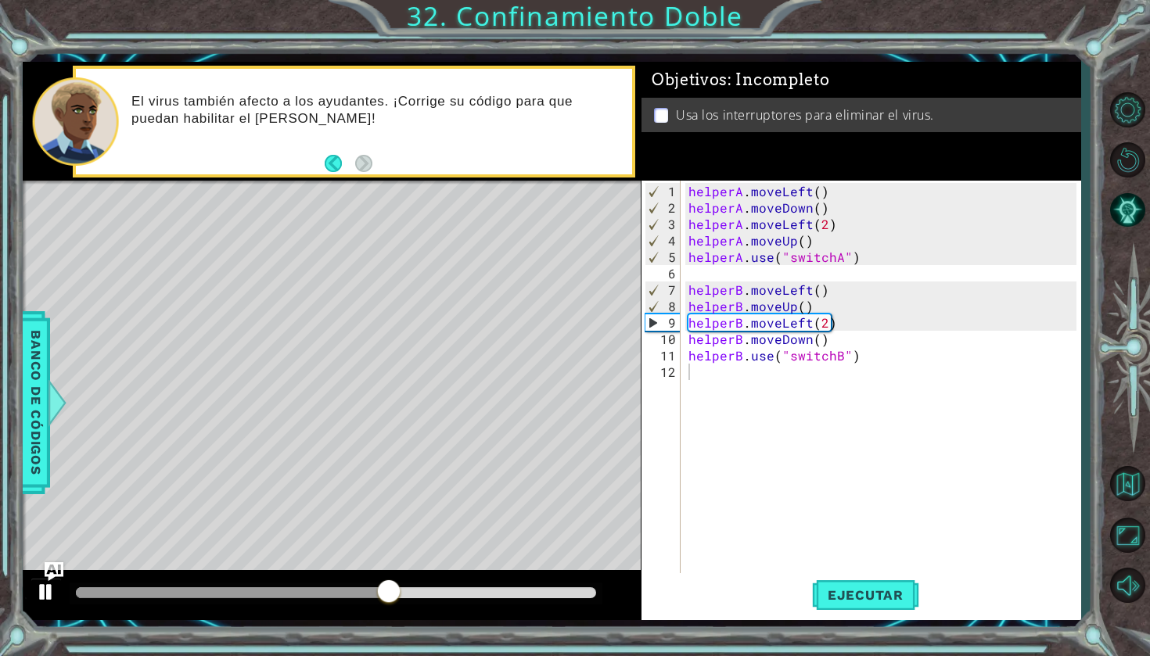
click at [52, 587] on div at bounding box center [46, 592] width 20 height 20
click at [817, 341] on div "helperA . moveLeft ( ) helperA . moveDown ( ) helperA . moveLeft ( 2 ) helperA …" at bounding box center [884, 396] width 399 height 427
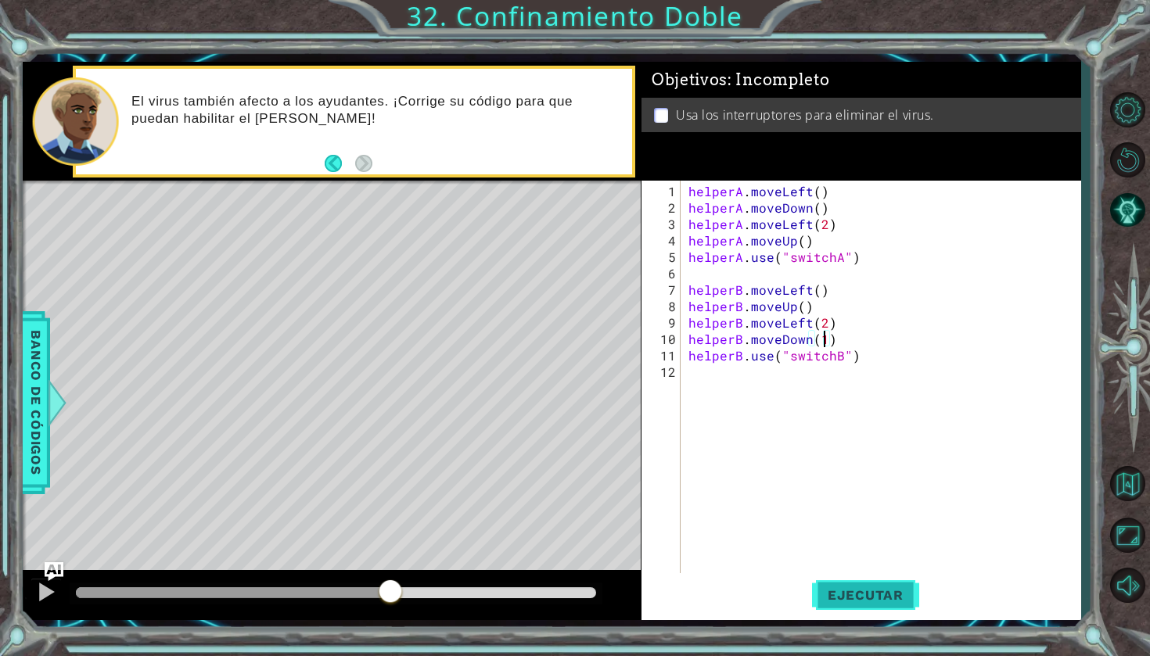
type textarea "helperB.moveDown(1)"
click at [847, 592] on span "Ejecutar" at bounding box center [865, 595] width 107 height 16
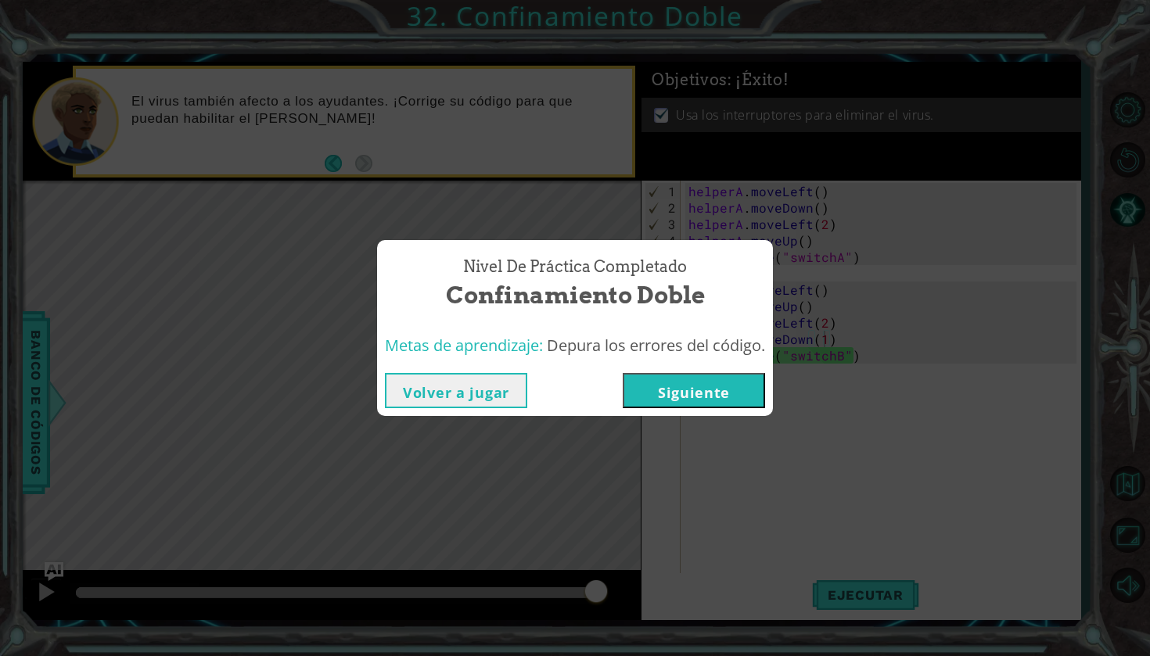
click at [745, 397] on button "Siguiente" at bounding box center [694, 390] width 142 height 35
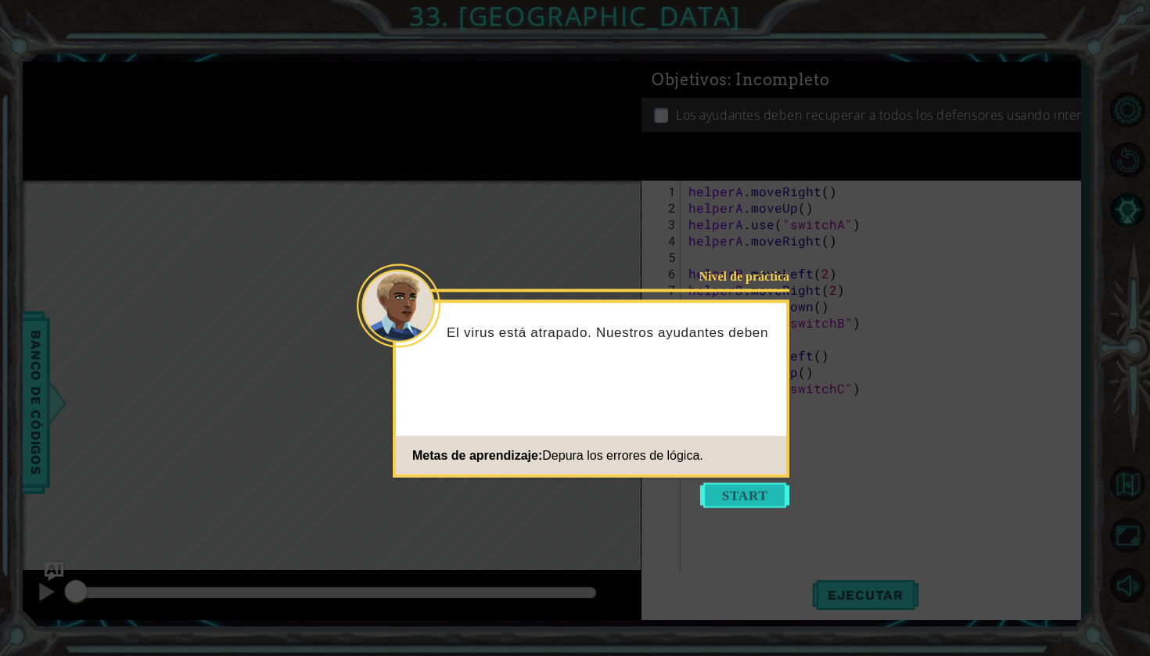
click at [740, 489] on button "Start" at bounding box center [744, 495] width 89 height 25
